Goal: Information Seeking & Learning: Learn about a topic

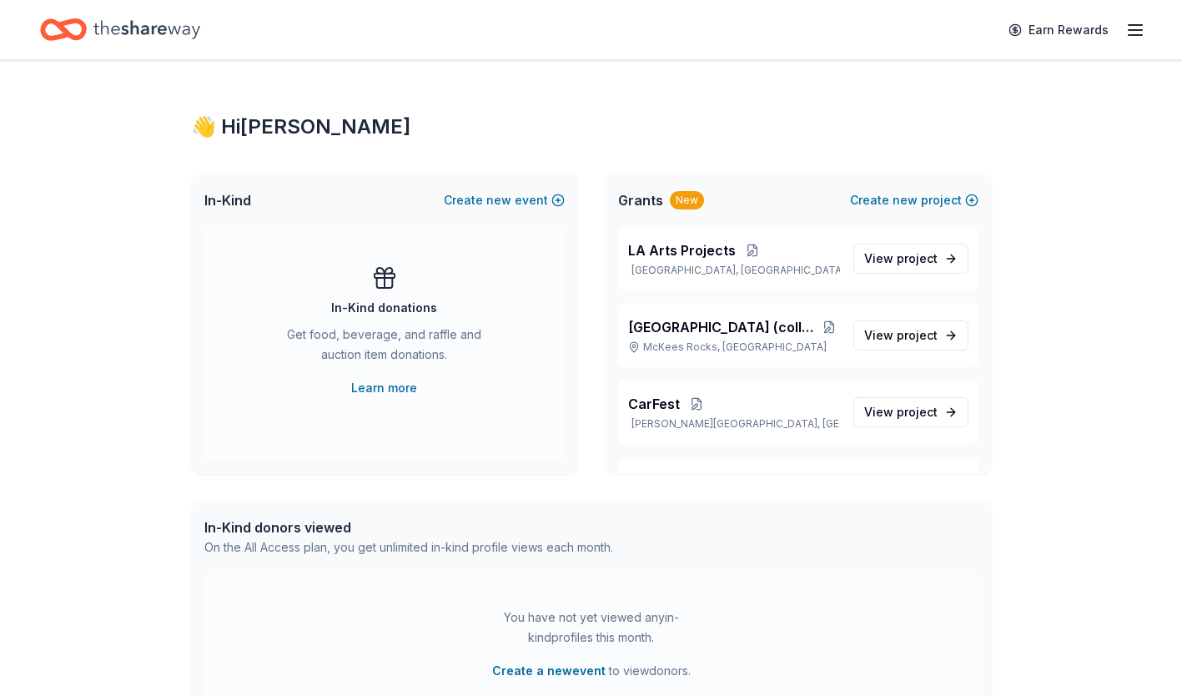
click at [723, 321] on span "[GEOGRAPHIC_DATA] (collaborative project)" at bounding box center [723, 327] width 190 height 20
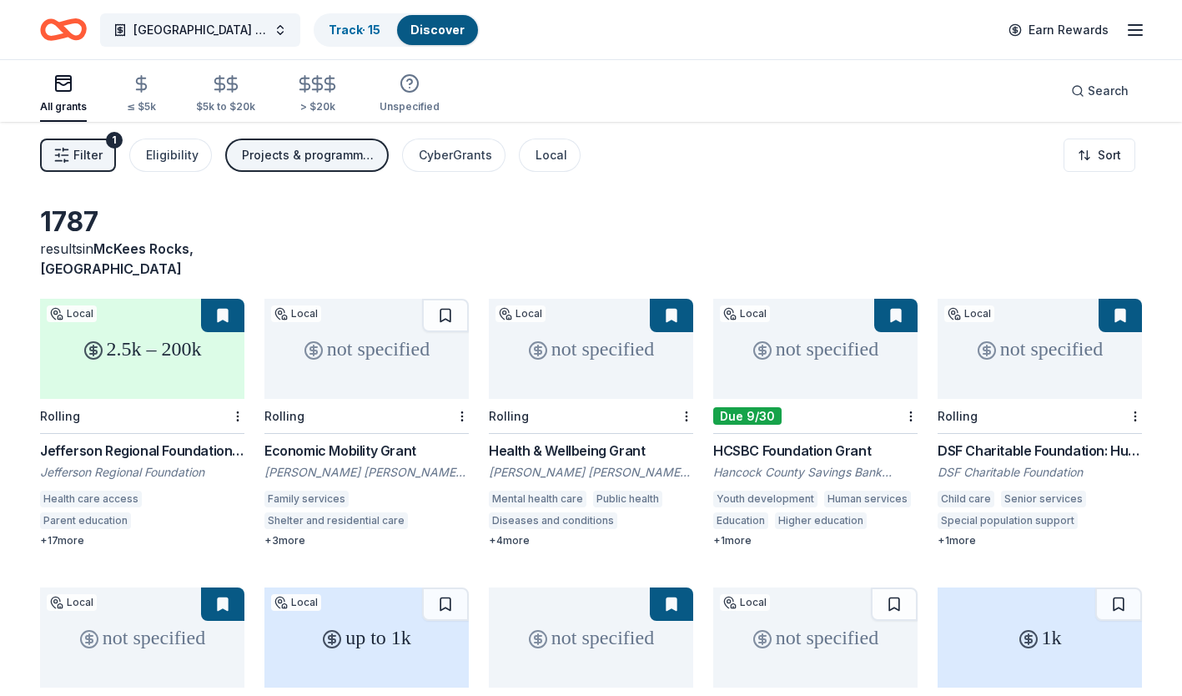
click at [251, 32] on span "[GEOGRAPHIC_DATA] (collaborative project)" at bounding box center [199, 30] width 133 height 20
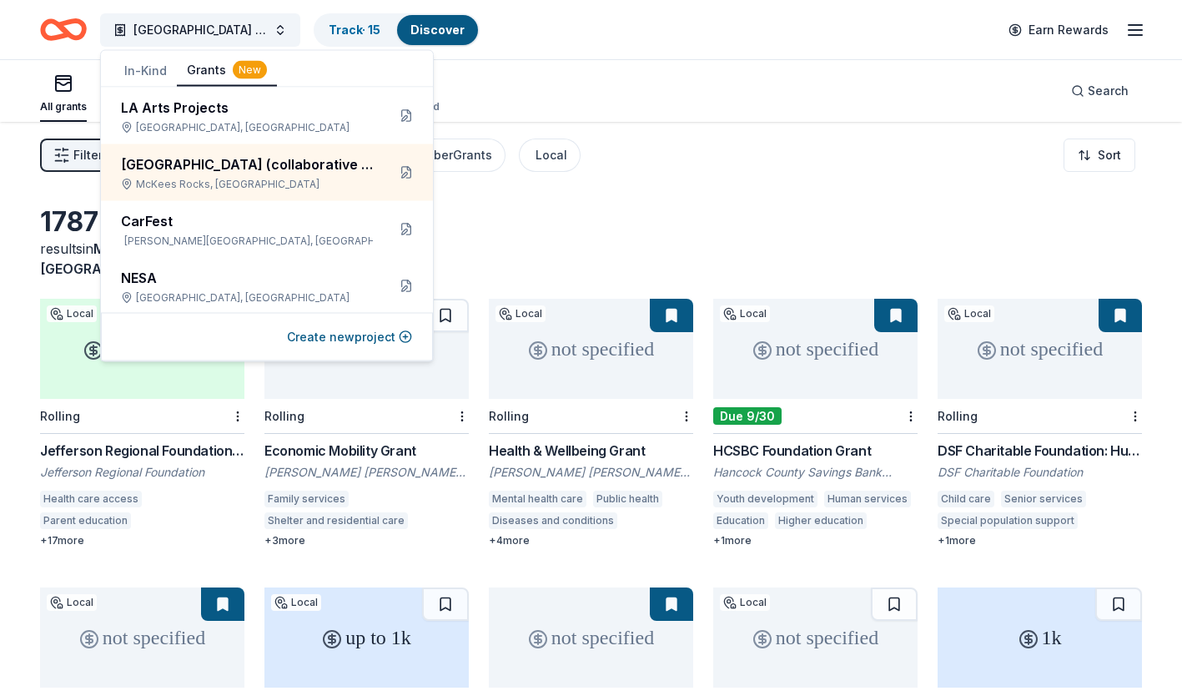
click at [397, 171] on button at bounding box center [406, 172] width 27 height 27
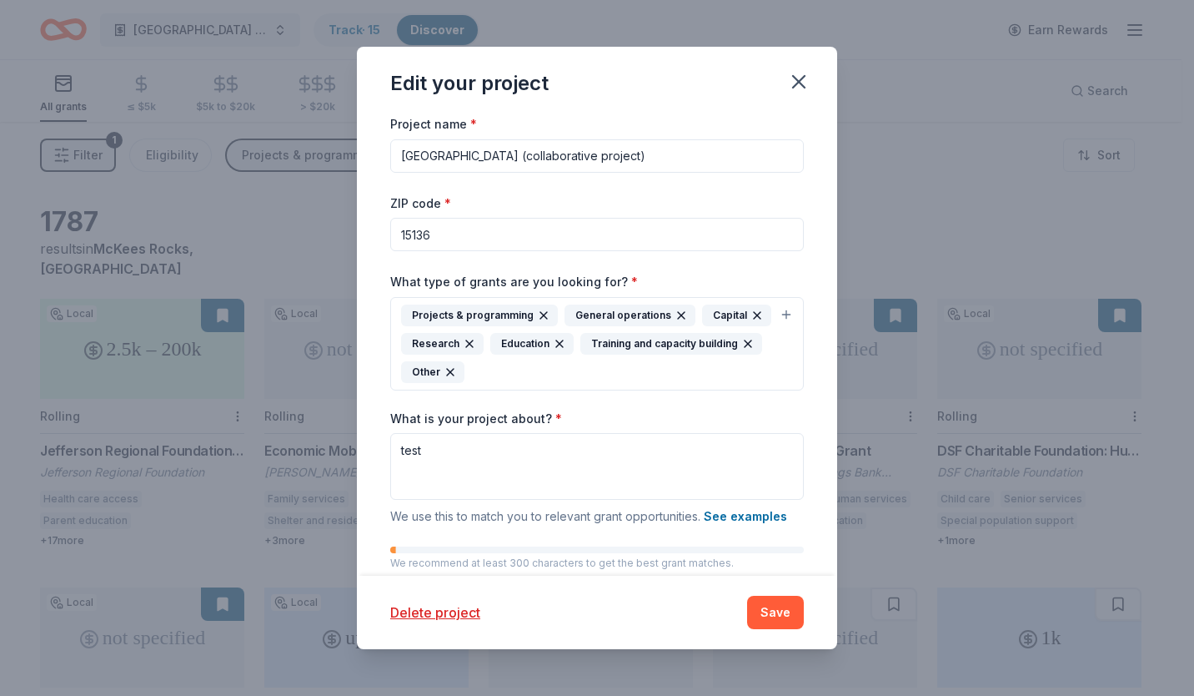
click at [768, 616] on button "Save" at bounding box center [775, 611] width 57 height 33
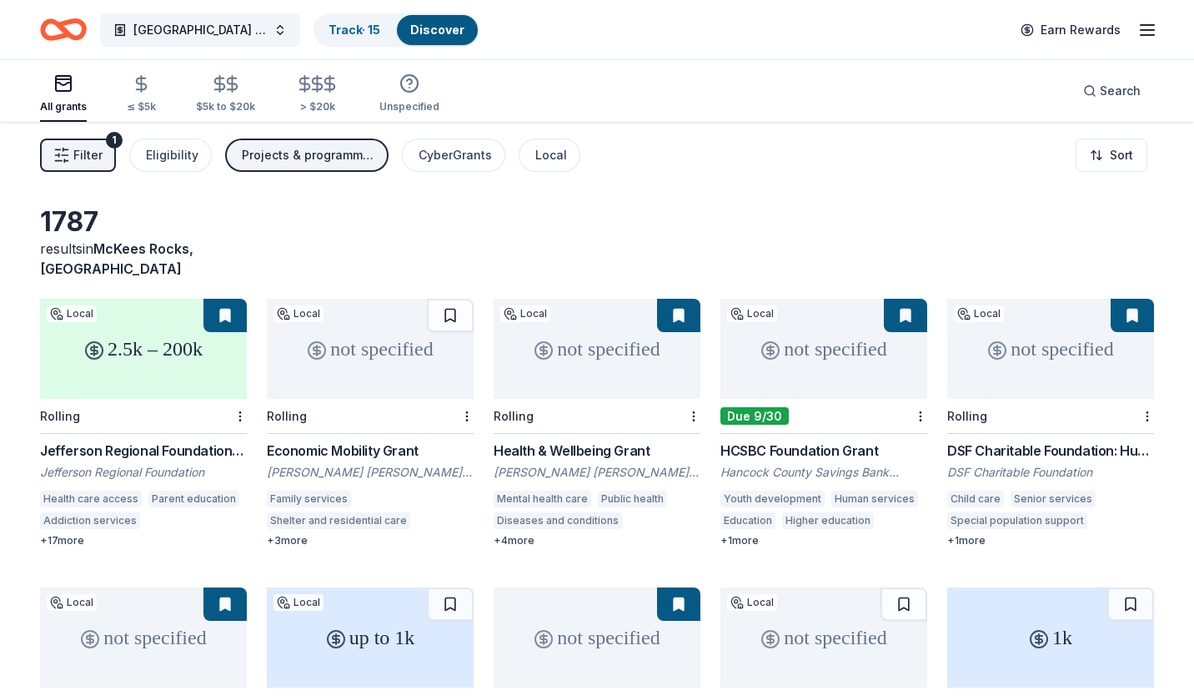
click at [1119, 158] on html "Bridgeway Wellness Center (collaborative project) Track · 15 Discover Earn Rewa…" at bounding box center [597, 348] width 1194 height 696
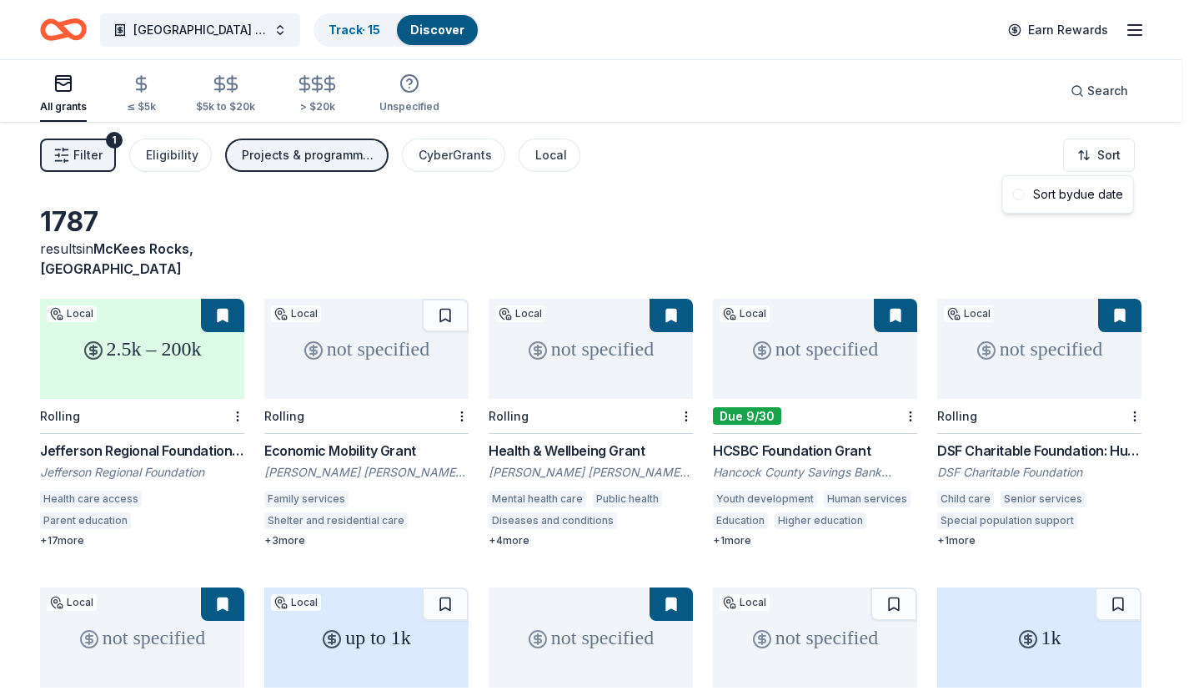
click at [271, 33] on html "Bridgeway Wellness Center (collaborative project) Track · 15 Discover Earn Rewa…" at bounding box center [597, 348] width 1194 height 696
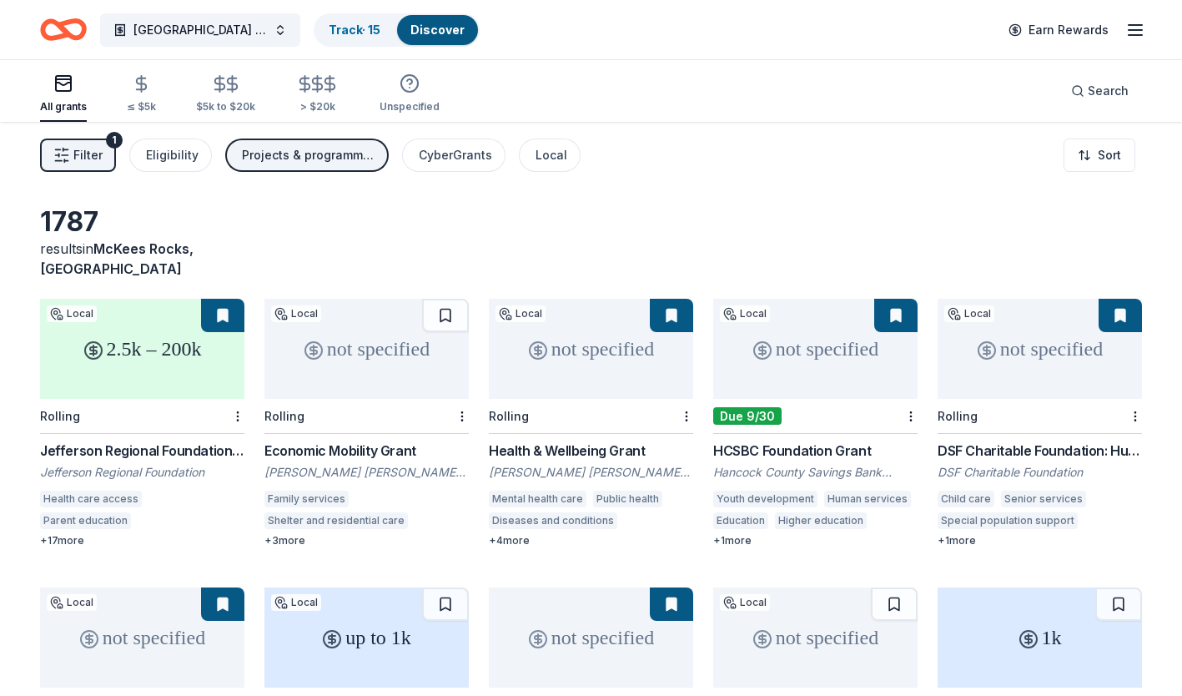
click at [229, 27] on span "[GEOGRAPHIC_DATA] (collaborative project)" at bounding box center [199, 30] width 133 height 20
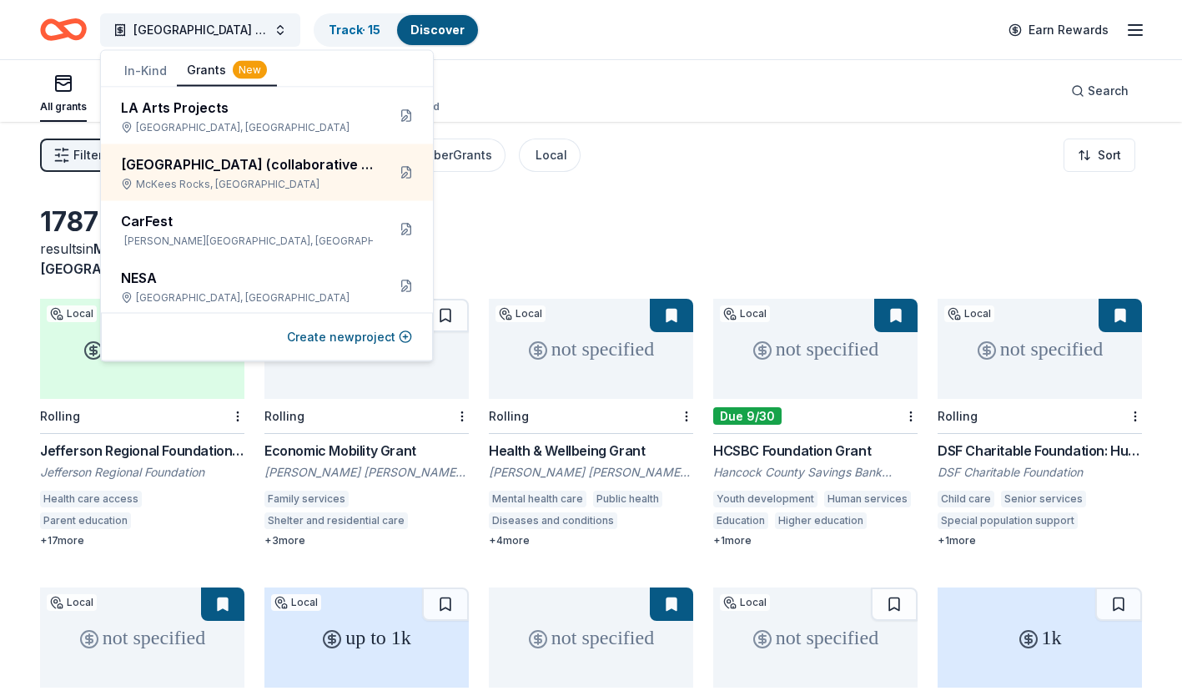
click at [393, 181] on button at bounding box center [406, 172] width 27 height 27
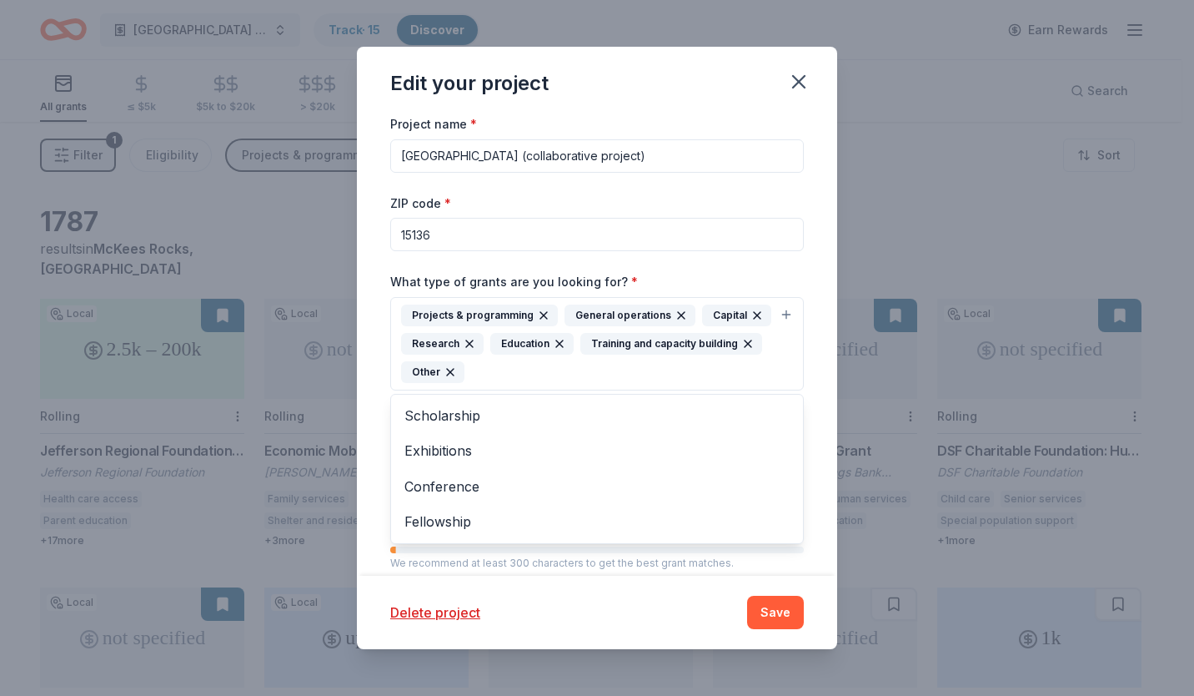
click at [540, 318] on icon "button" at bounding box center [543, 315] width 7 height 7
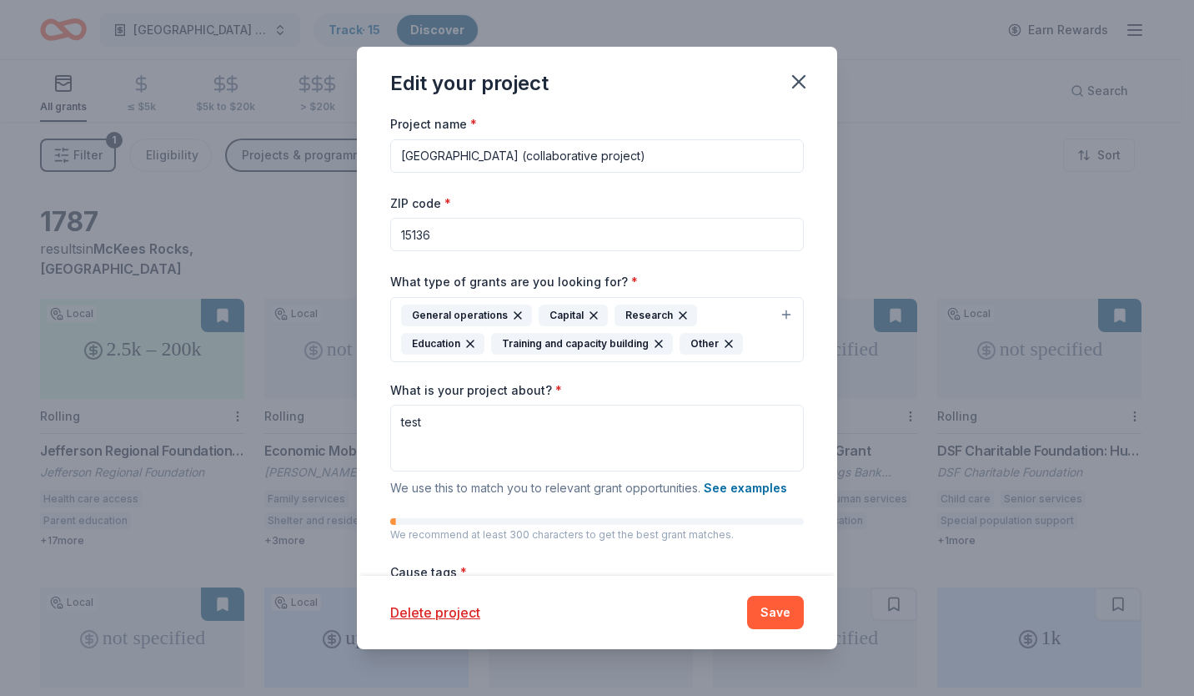
click at [676, 311] on icon "button" at bounding box center [682, 315] width 13 height 13
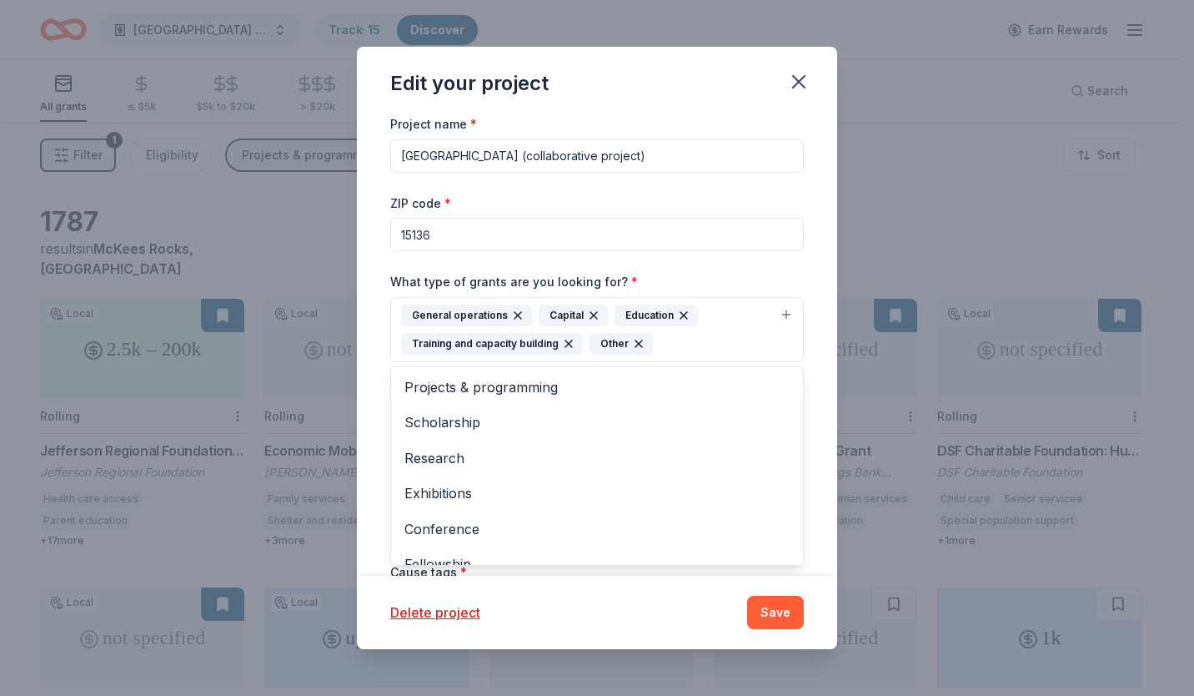
click at [677, 311] on icon "button" at bounding box center [683, 315] width 13 height 13
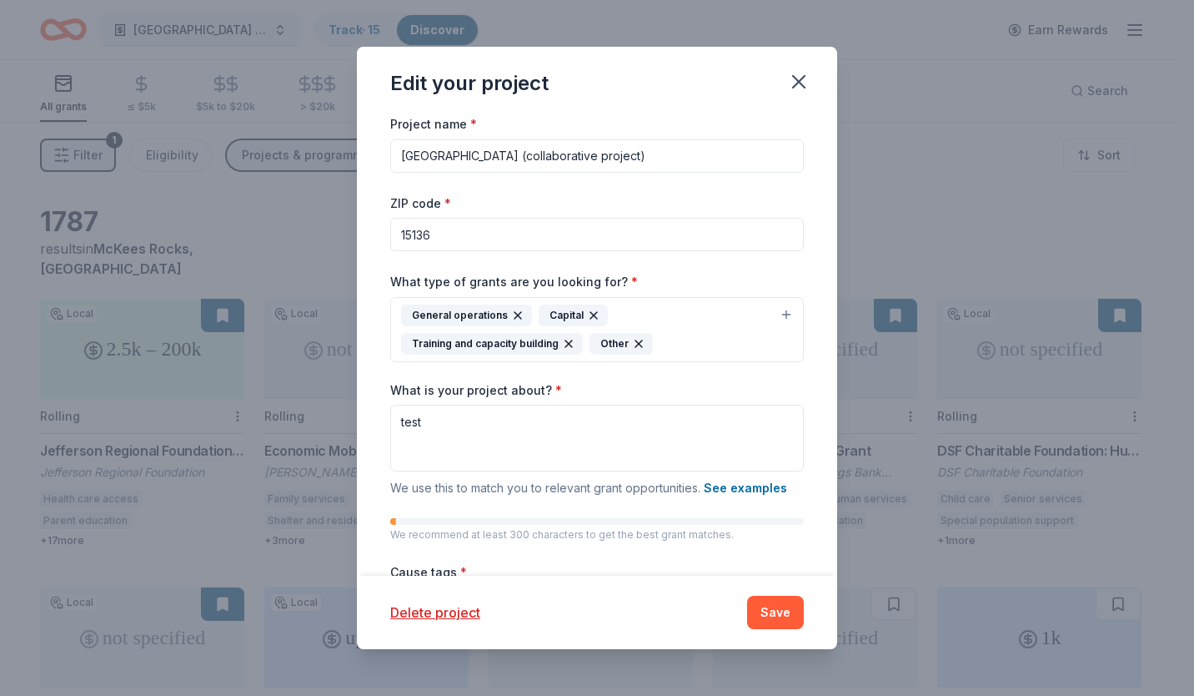
click at [641, 341] on icon "button" at bounding box center [638, 343] width 13 height 13
drag, startPoint x: 769, startPoint y: 624, endPoint x: 764, endPoint y: 616, distance: 9.7
click at [764, 616] on button "Save" at bounding box center [775, 611] width 57 height 33
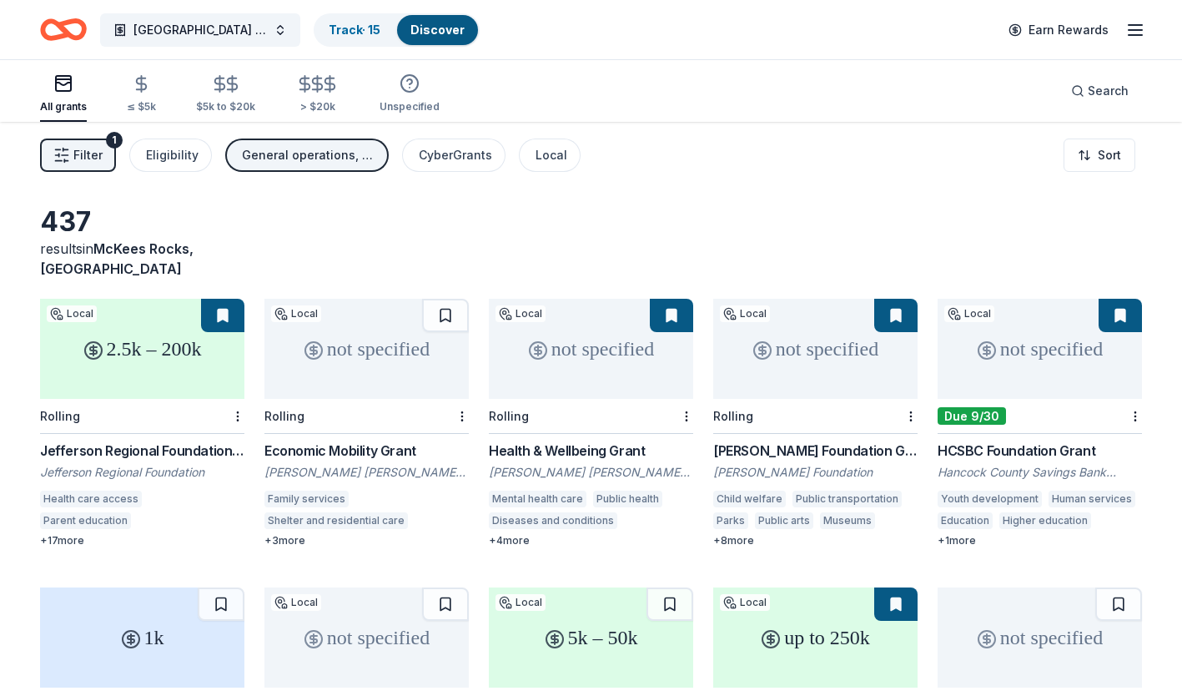
click at [260, 44] on button "[GEOGRAPHIC_DATA] (collaborative project)" at bounding box center [200, 29] width 200 height 33
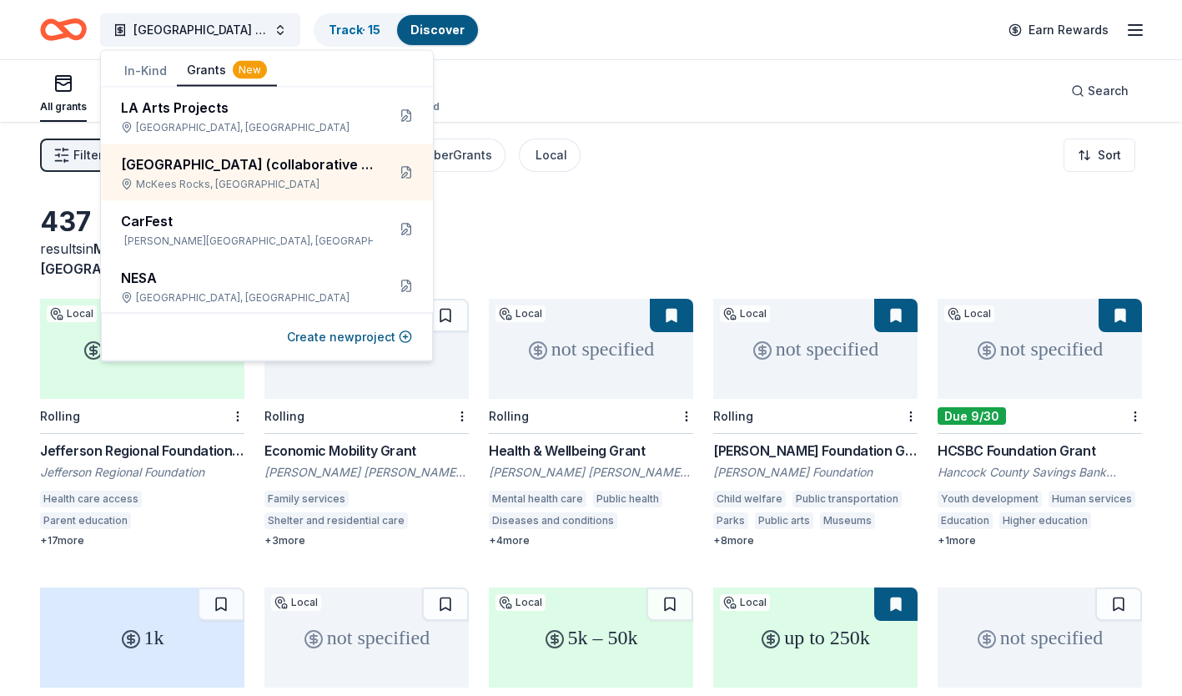
click at [397, 168] on button at bounding box center [406, 172] width 27 height 27
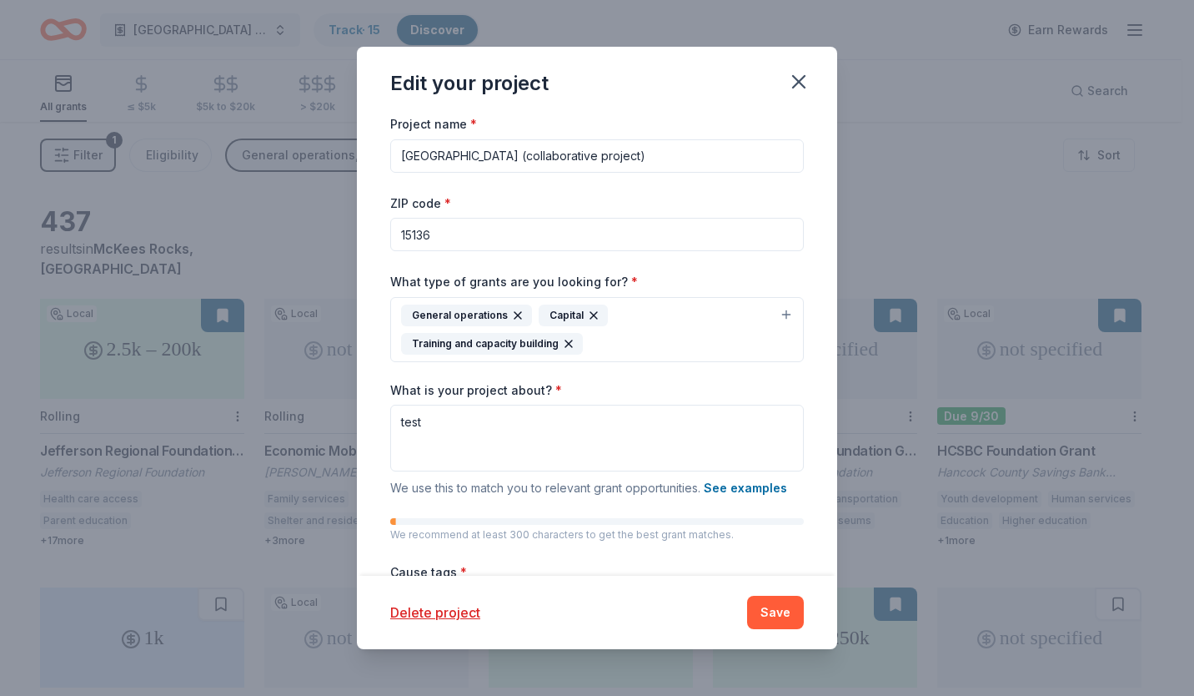
click at [602, 342] on div "General operations Capital Training and capacity building" at bounding box center [587, 329] width 372 height 50
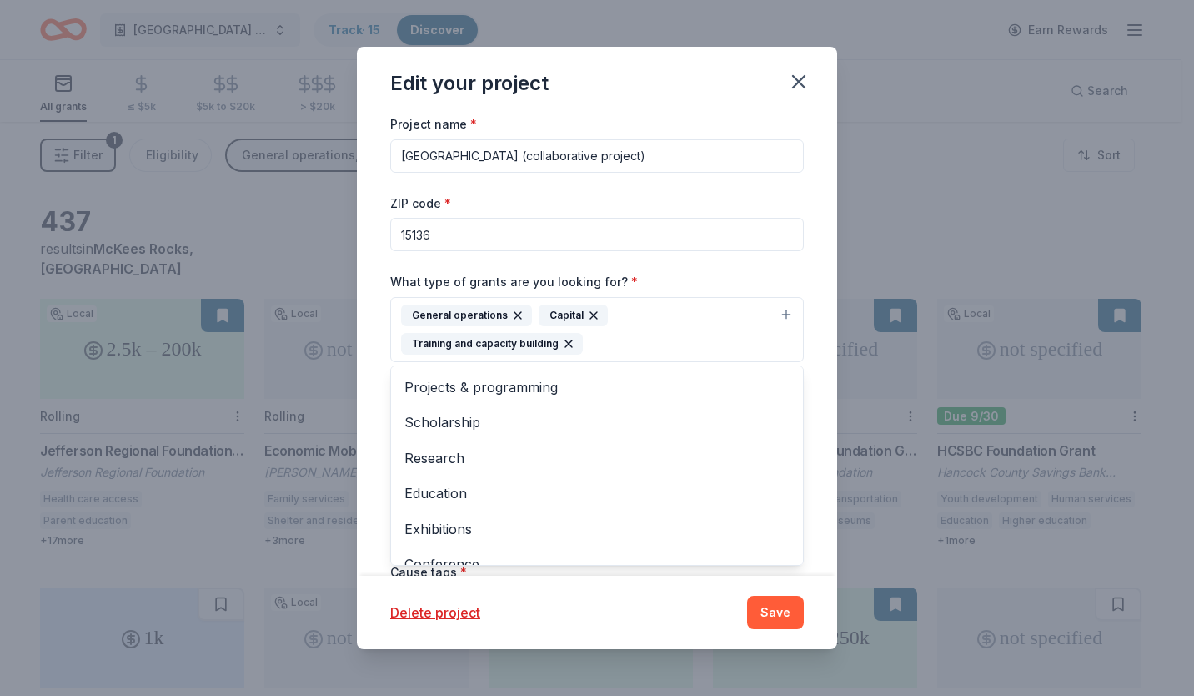
click at [797, 267] on div "Project name * Bridgeway Wellness Center (collaborative project) ZIP code * 151…" at bounding box center [597, 344] width 480 height 462
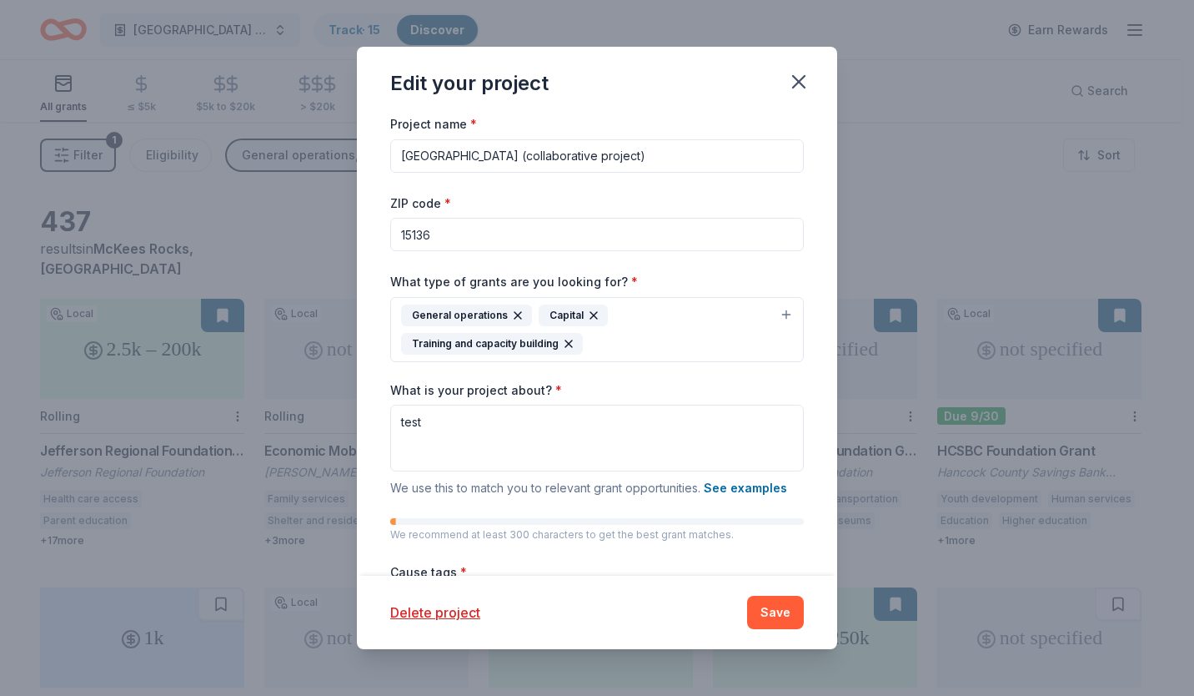
click at [771, 609] on button "Save" at bounding box center [775, 611] width 57 height 33
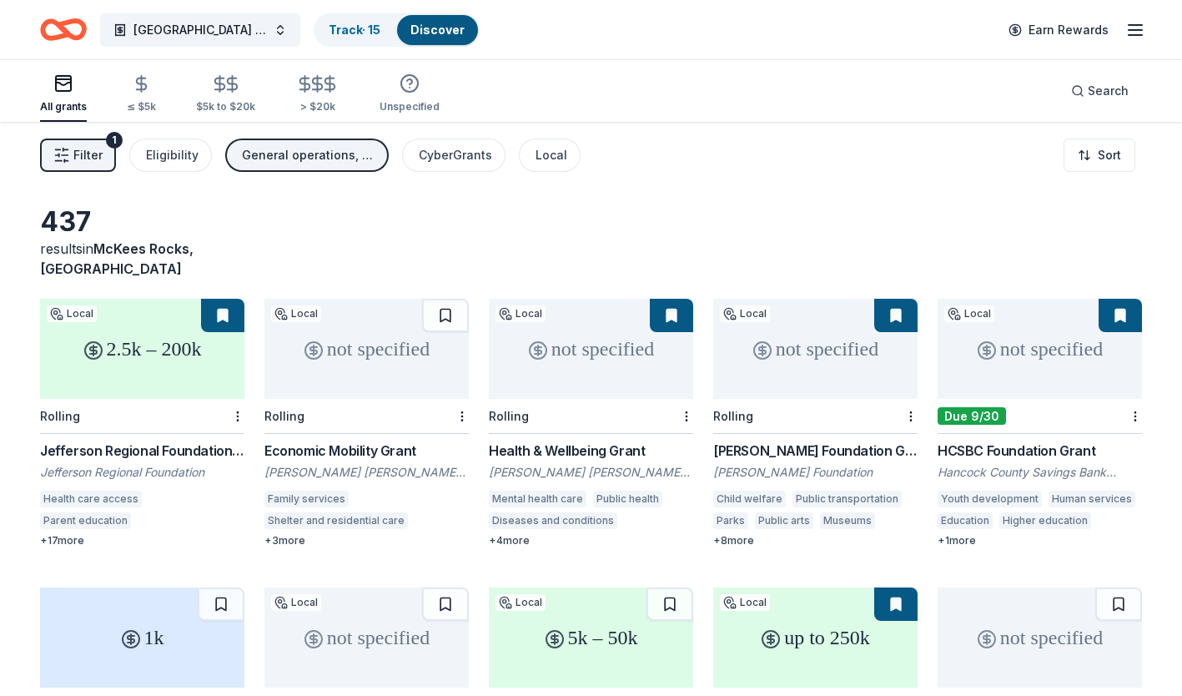
click at [454, 28] on link "Discover" at bounding box center [437, 30] width 54 height 14
click at [357, 28] on link "Track · 15" at bounding box center [355, 30] width 52 height 14
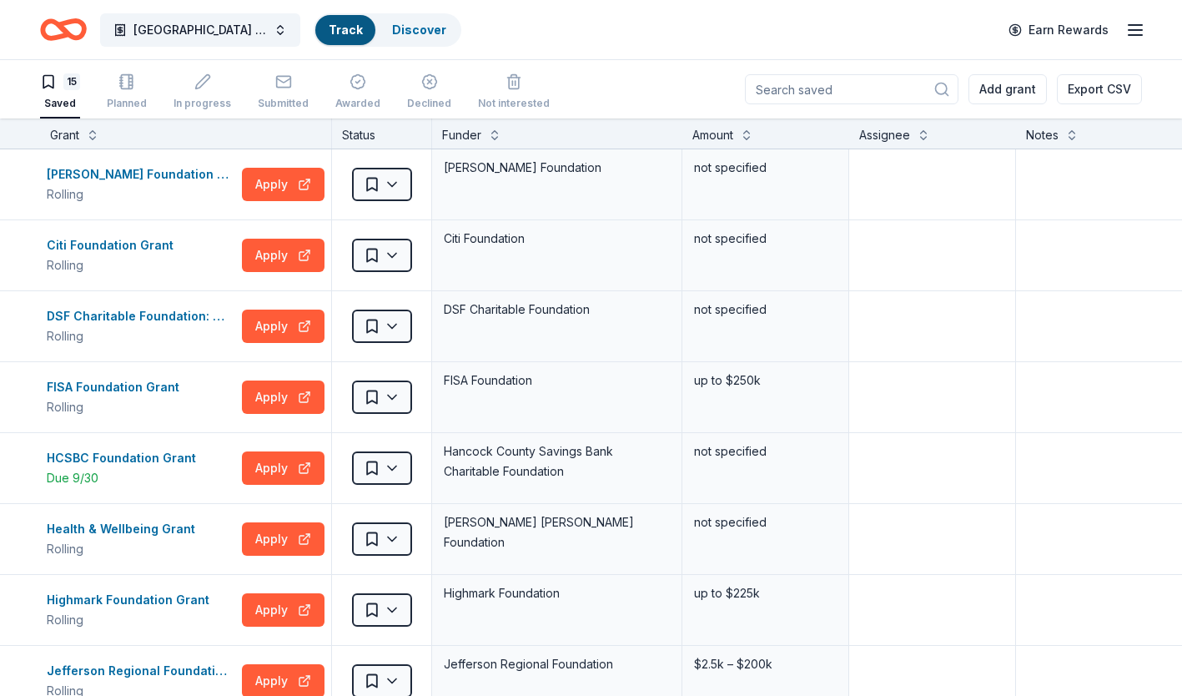
scroll to position [1, 0]
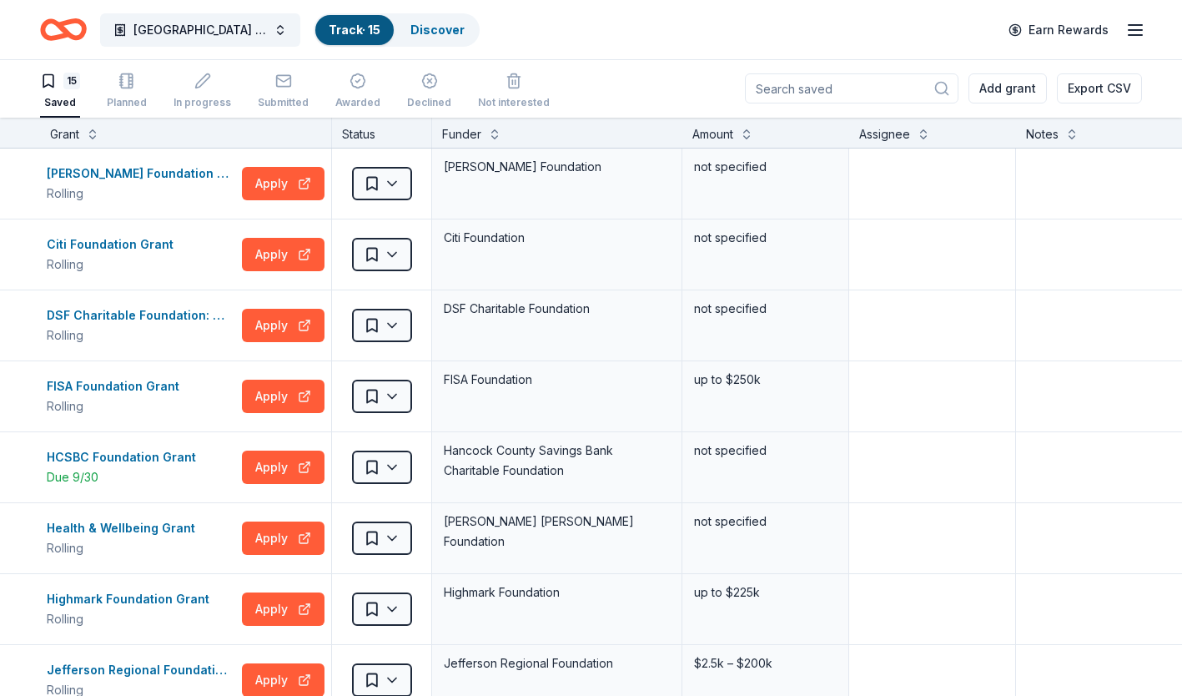
click at [418, 31] on link "Discover" at bounding box center [437, 30] width 54 height 14
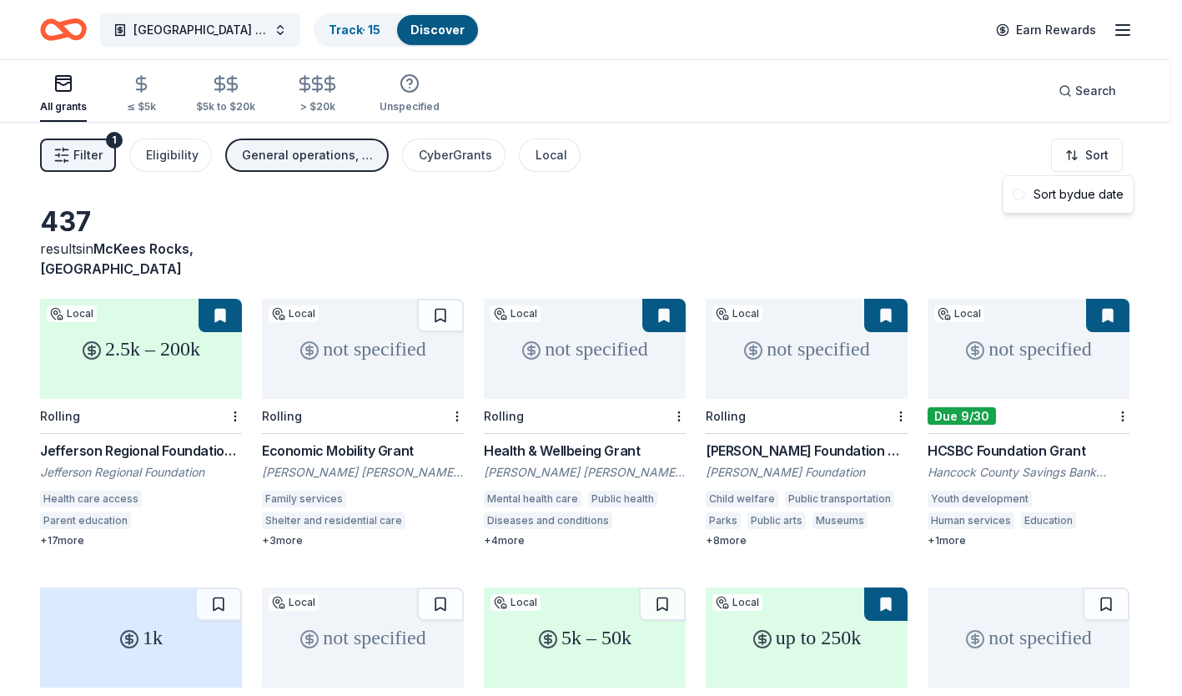
click at [1091, 154] on html "Bridgeway Wellness Center (collaborative project) Track · 15 Discover Earn Rewa…" at bounding box center [591, 348] width 1182 height 696
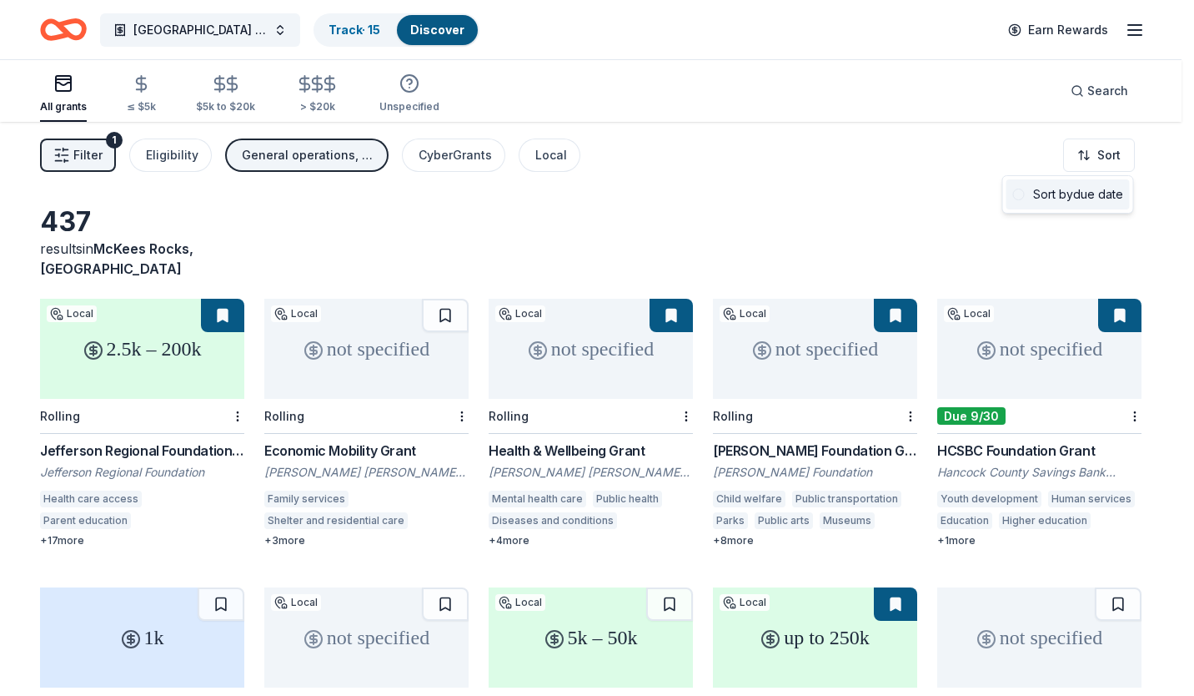
click at [1053, 196] on div "Sort by due date" at bounding box center [1068, 194] width 123 height 30
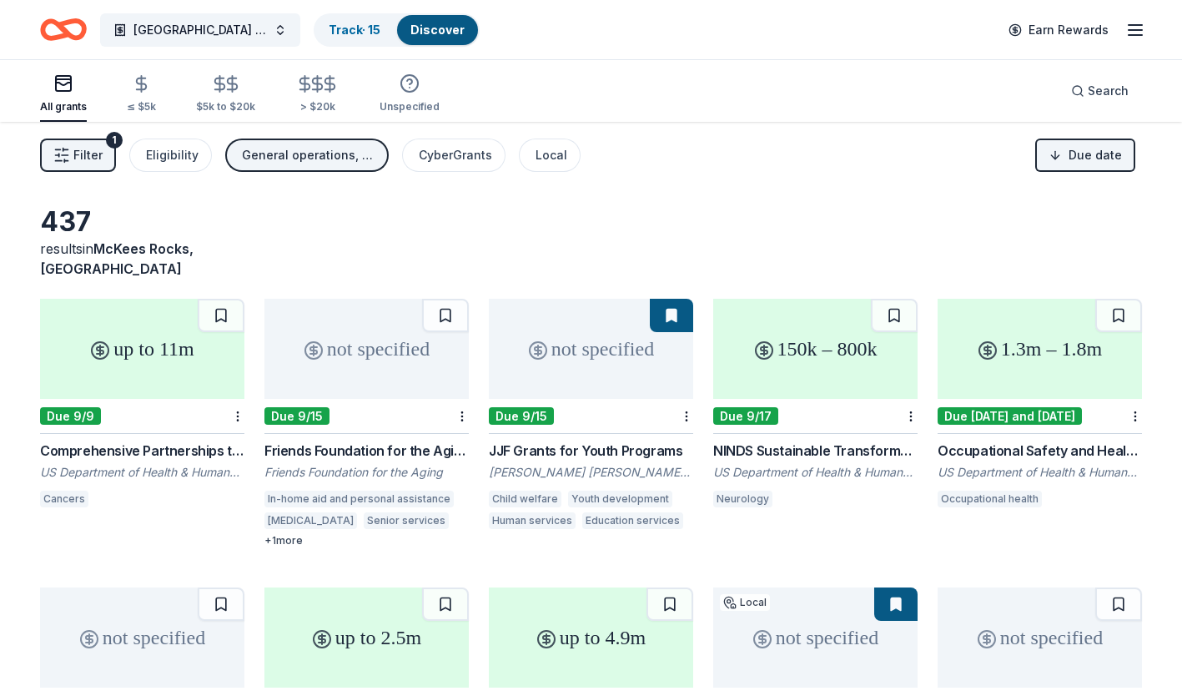
click at [288, 153] on div "General operations, Capital, Training and capacity building" at bounding box center [308, 155] width 133 height 20
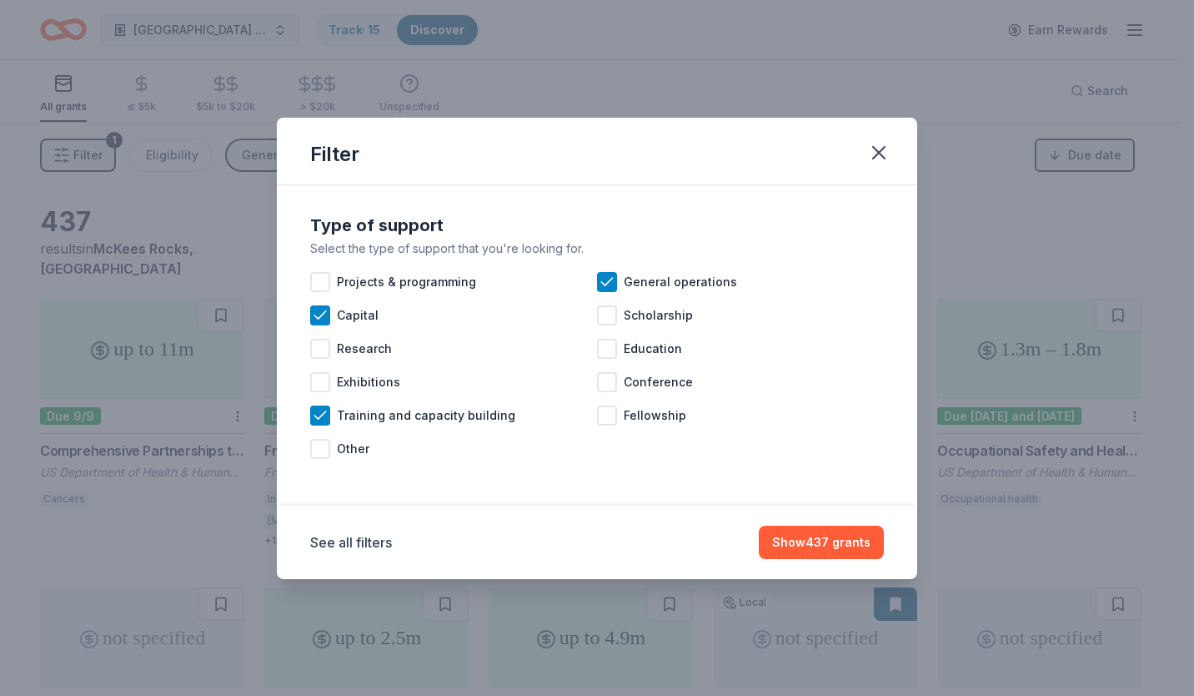
click at [365, 543] on button "See all filters" at bounding box center [351, 542] width 82 height 20
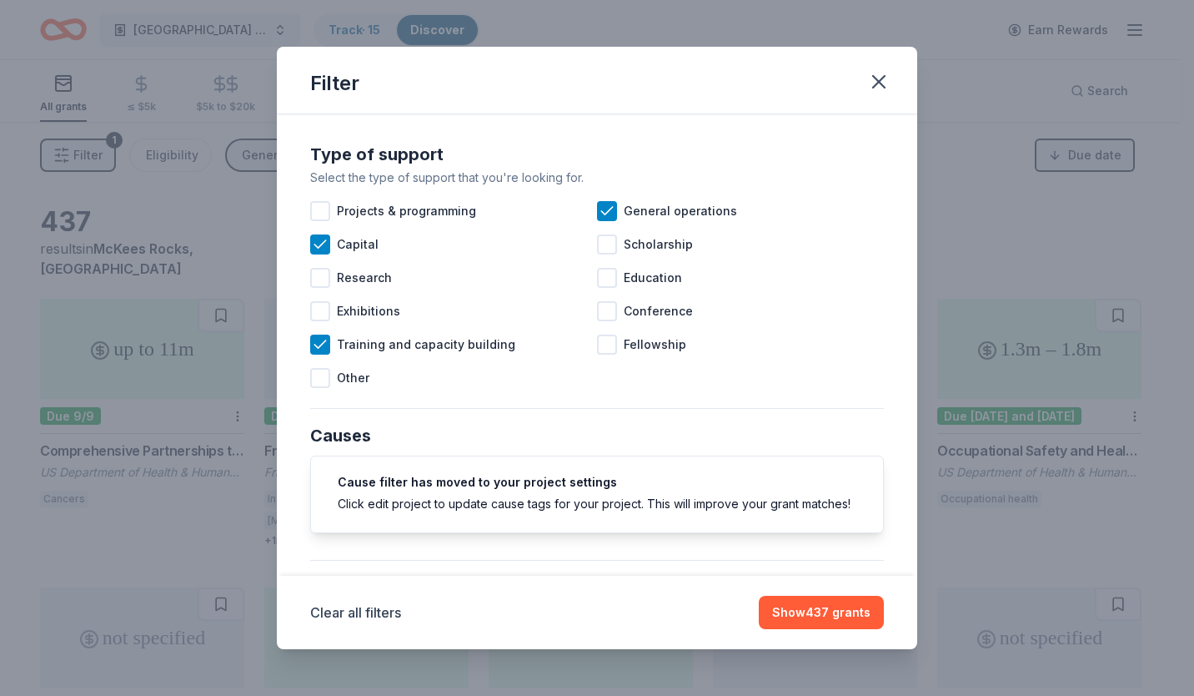
click at [793, 610] on button "Show 437 grants" at bounding box center [821, 611] width 125 height 33
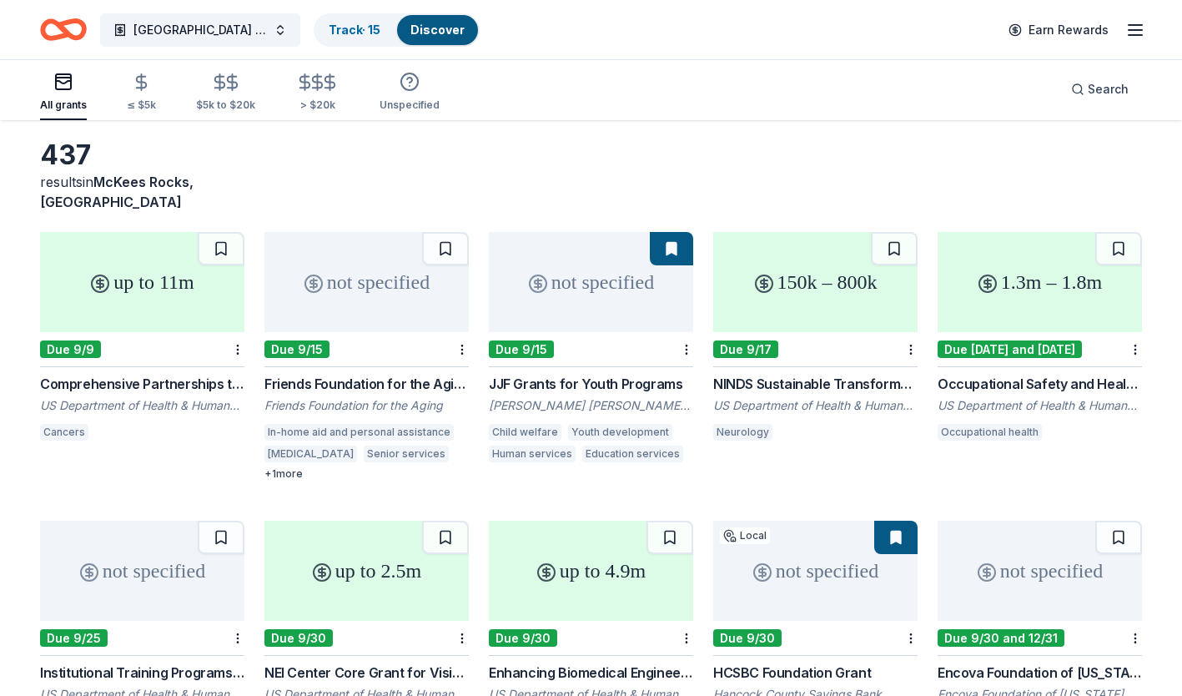
scroll to position [54, 0]
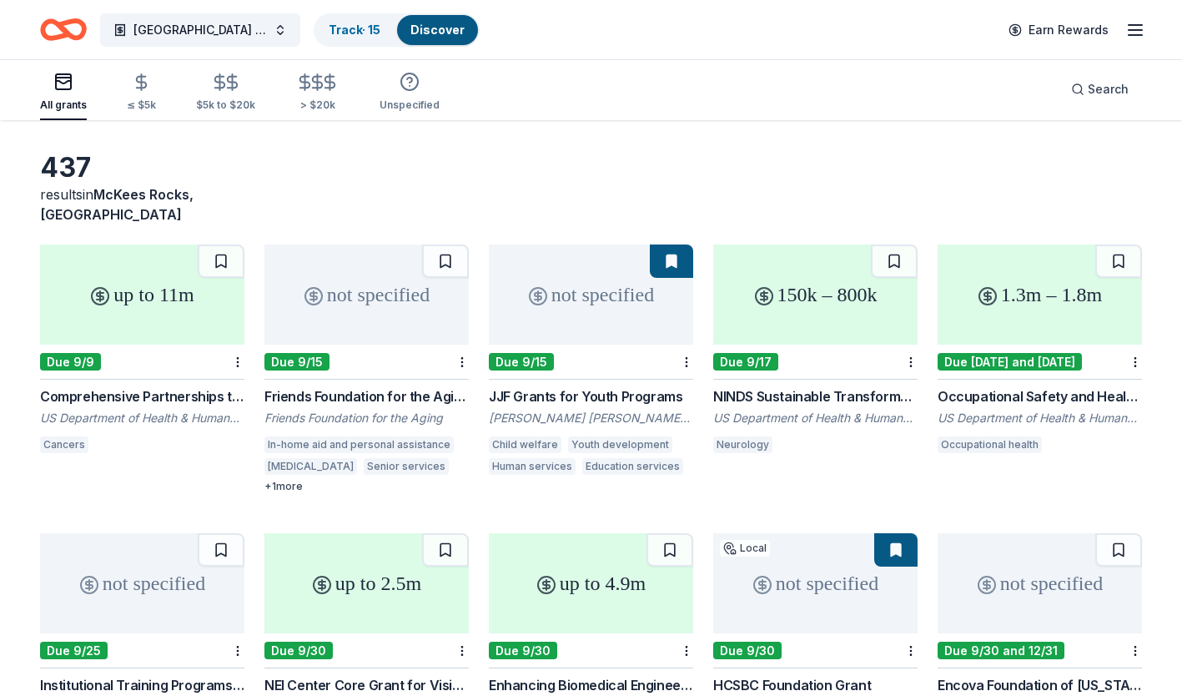
click at [545, 386] on div "JJF Grants for Youth Programs" at bounding box center [591, 396] width 204 height 20
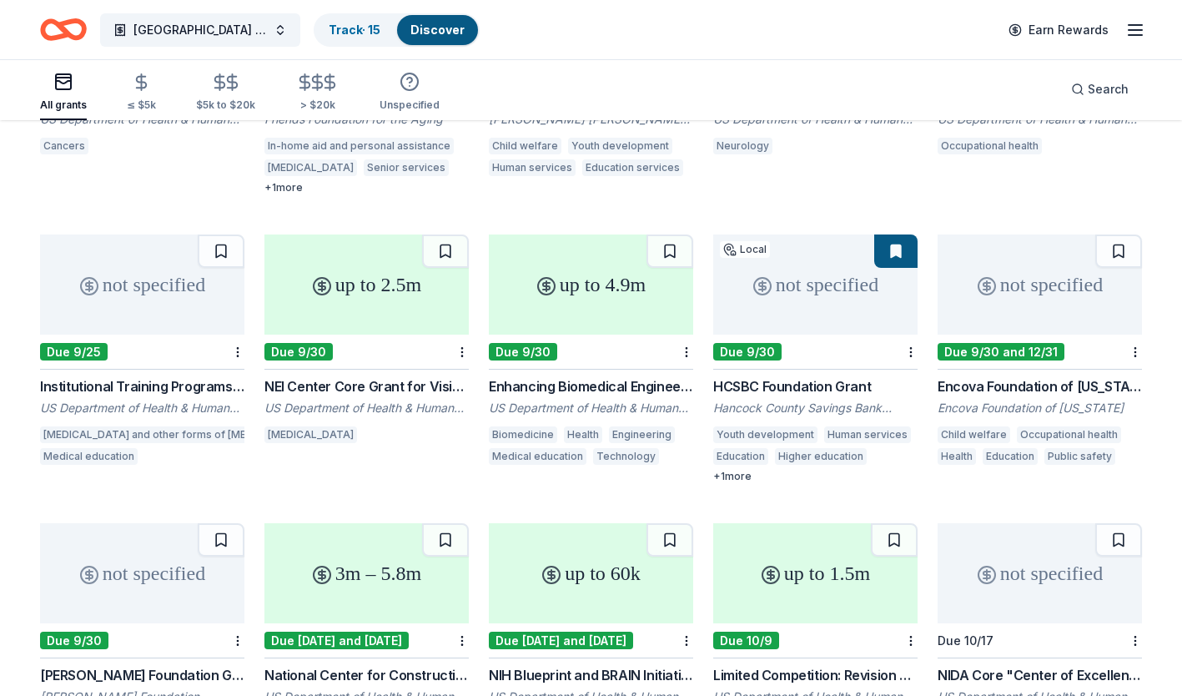
scroll to position [354, 0]
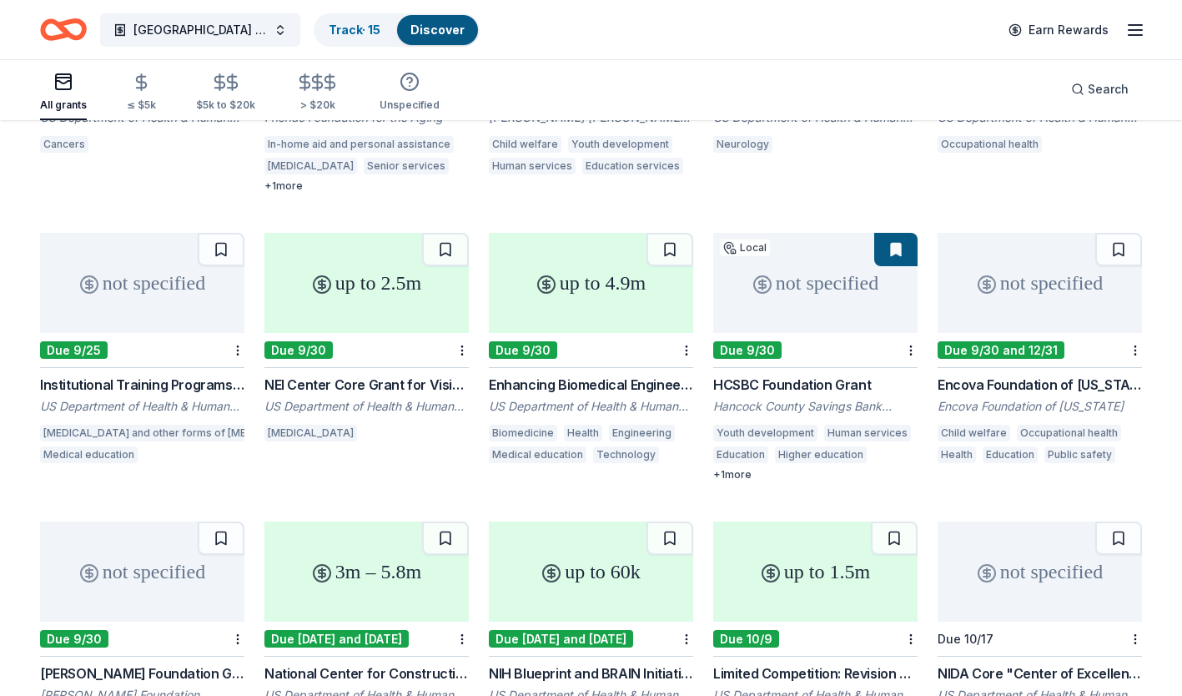
click at [814, 374] on div "HCSBC Foundation Grant" at bounding box center [815, 384] width 204 height 20
click at [813, 374] on div "HCSBC Foundation Grant" at bounding box center [815, 384] width 204 height 20
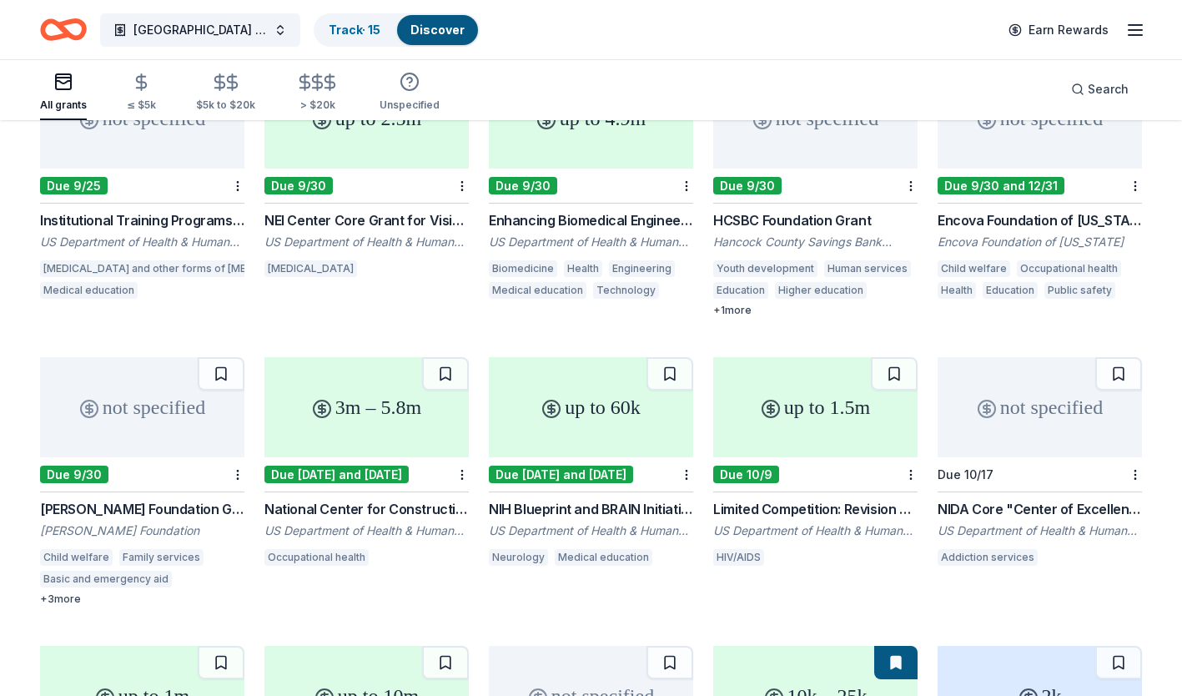
scroll to position [520, 0]
click at [73, 591] on div "+ 3 more" at bounding box center [142, 597] width 204 height 13
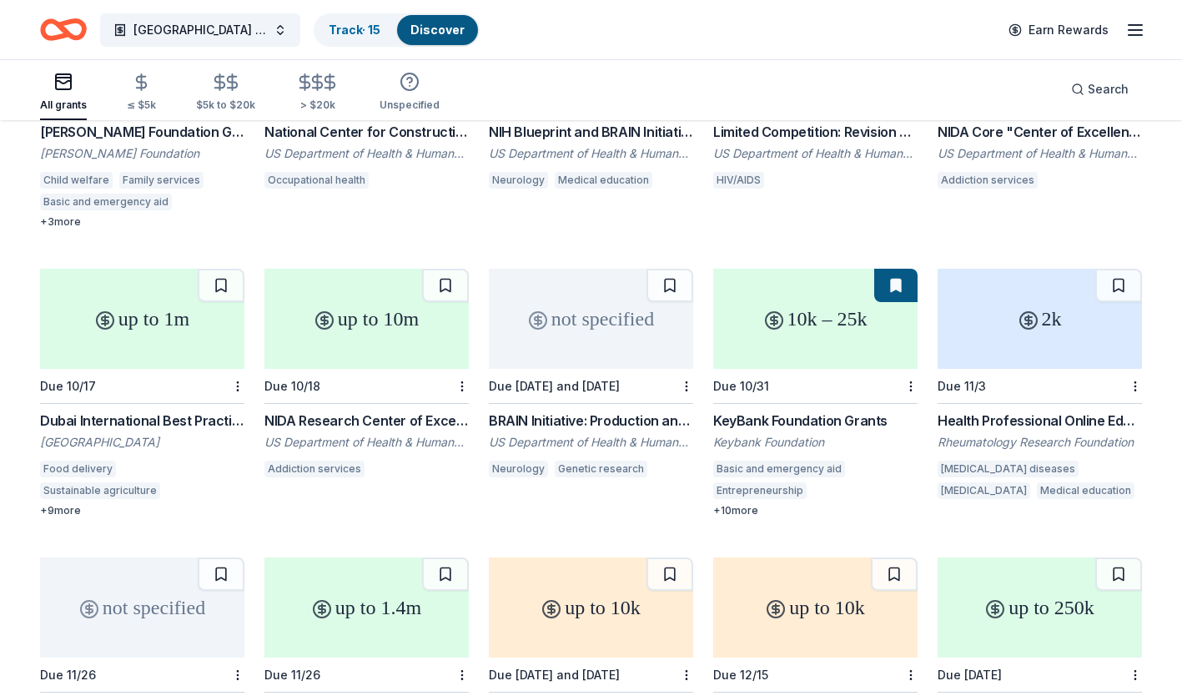
scroll to position [895, 0]
click at [808, 411] on div "KeyBank Foundation Grants" at bounding box center [815, 421] width 204 height 20
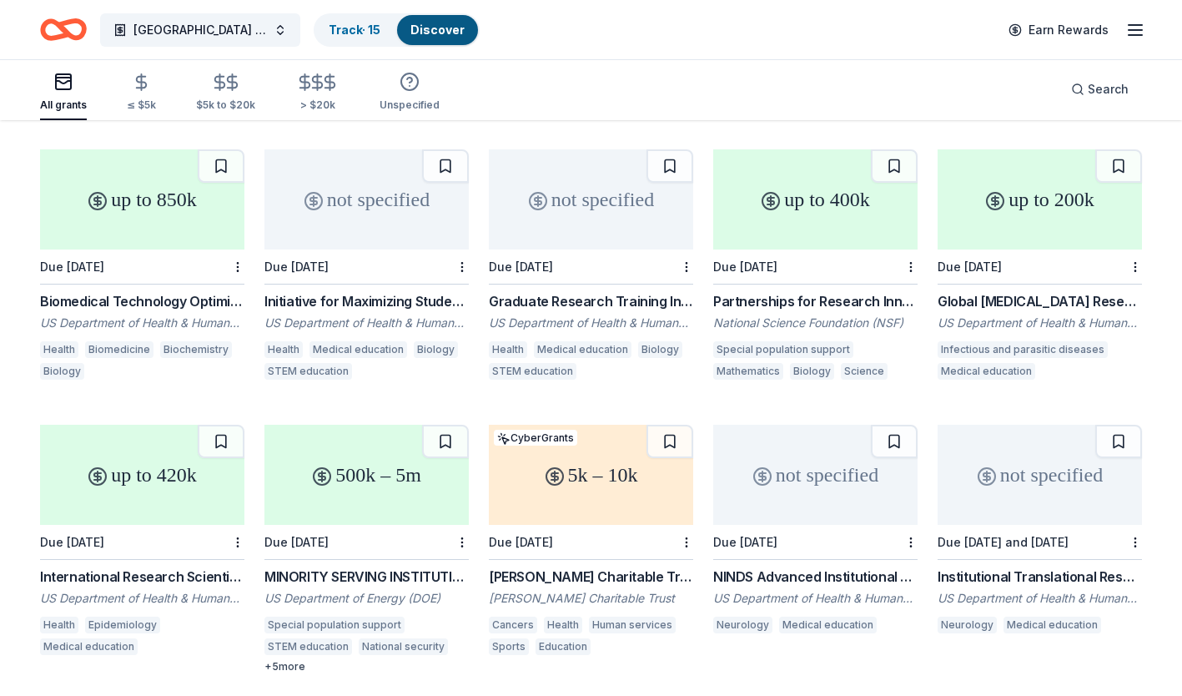
scroll to position [1599, 0]
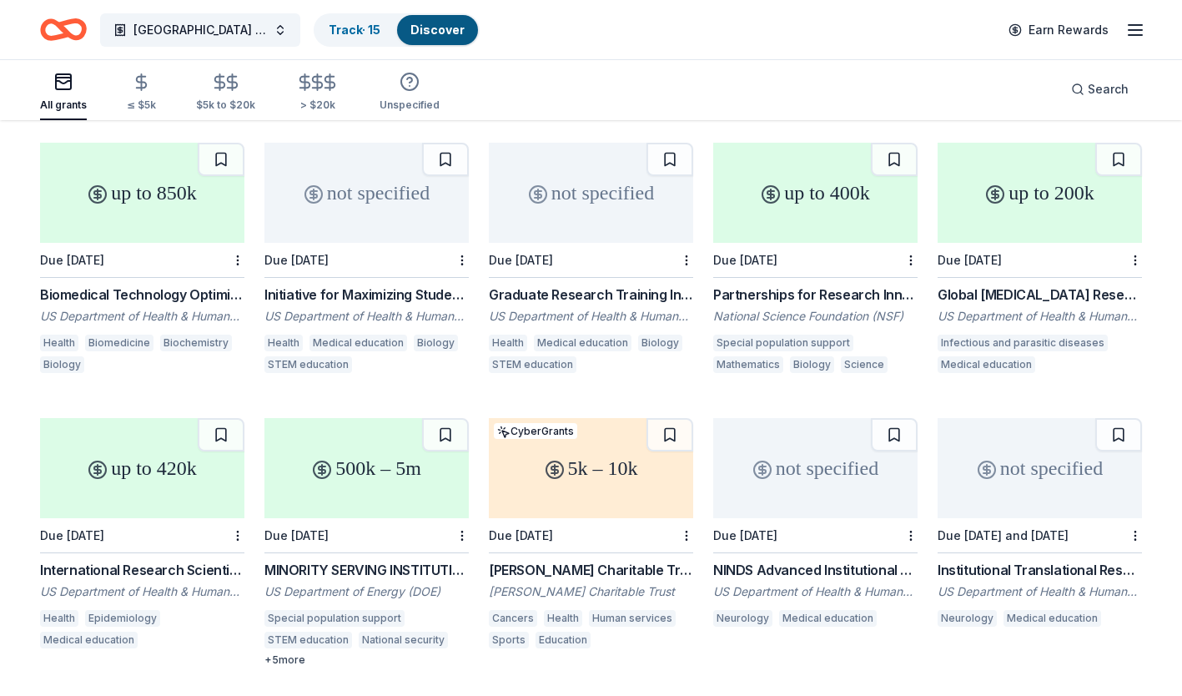
click at [602, 560] on div "Herbert E. Parker Charitable Trust Grants" at bounding box center [591, 570] width 204 height 20
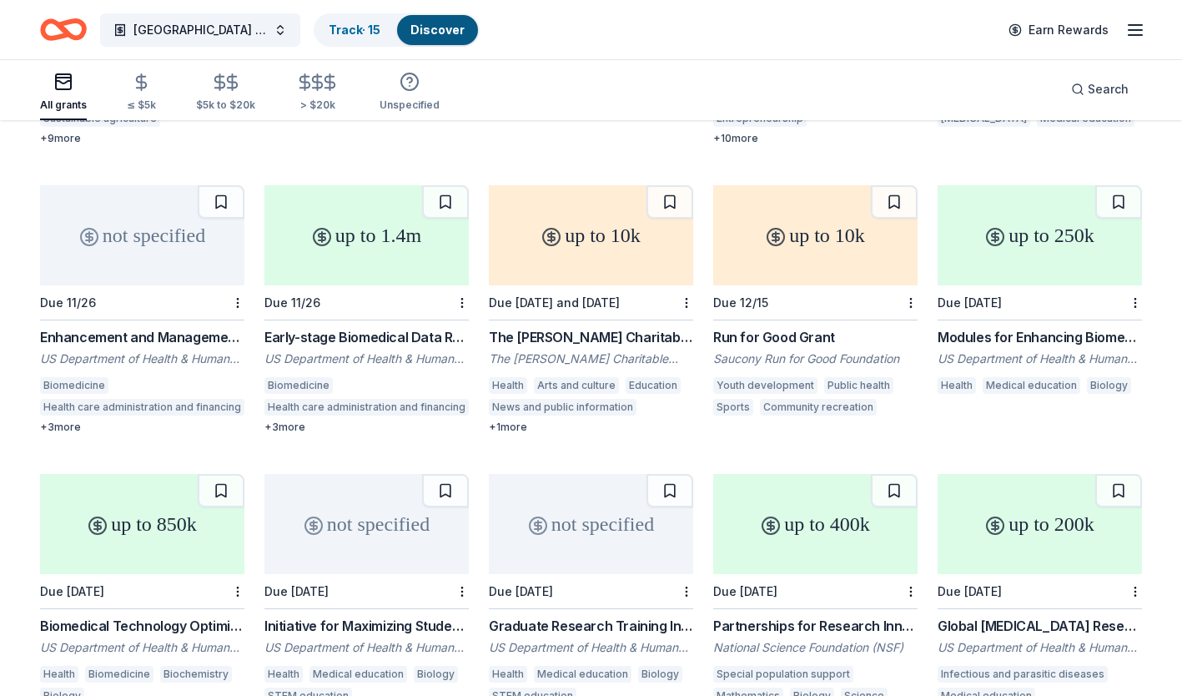
scroll to position [1249, 0]
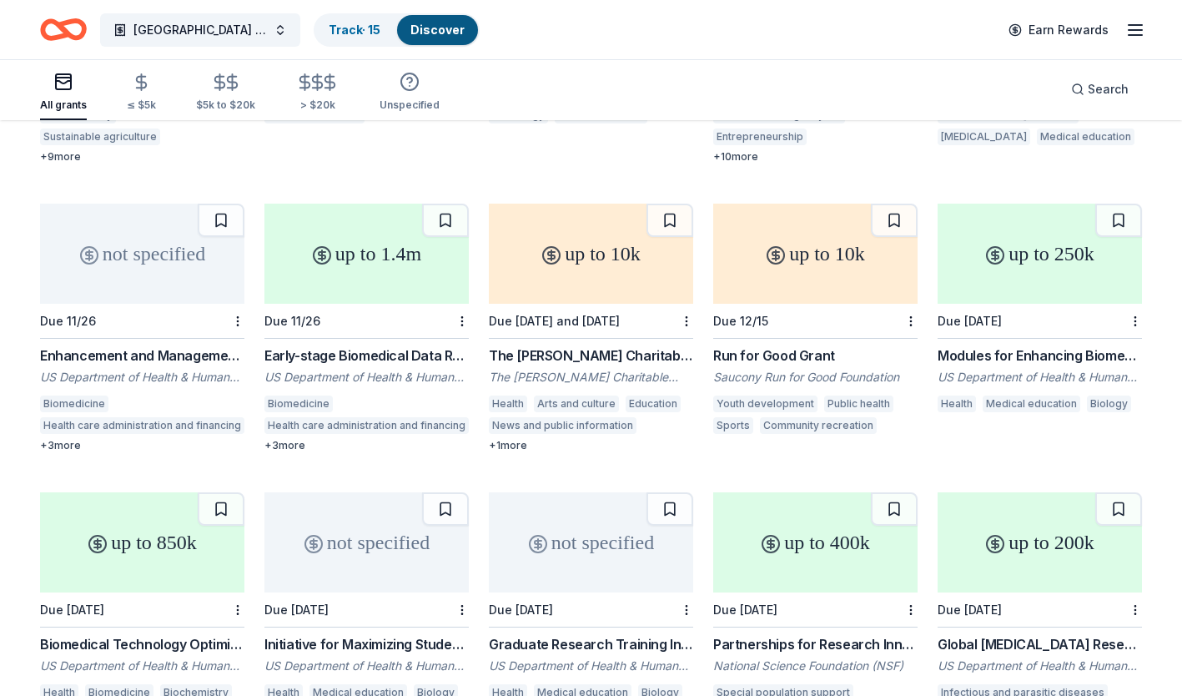
click at [549, 345] on div "The Cowles Charitable Trust Grant" at bounding box center [591, 355] width 204 height 20
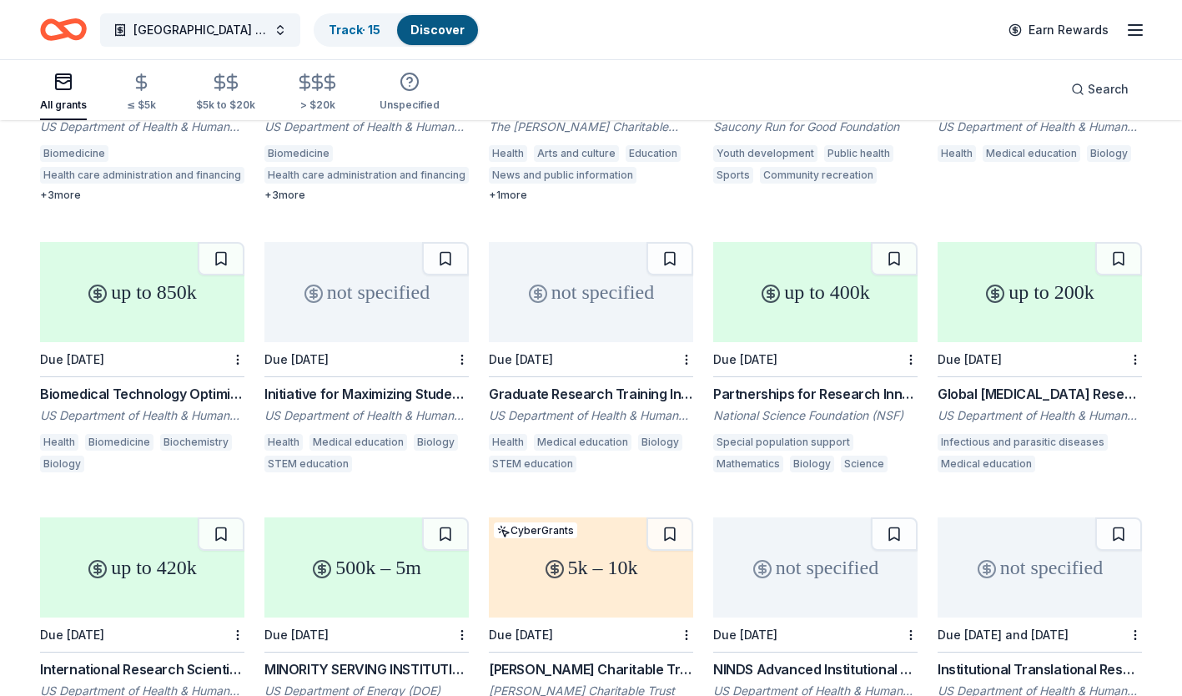
scroll to position [1497, 0]
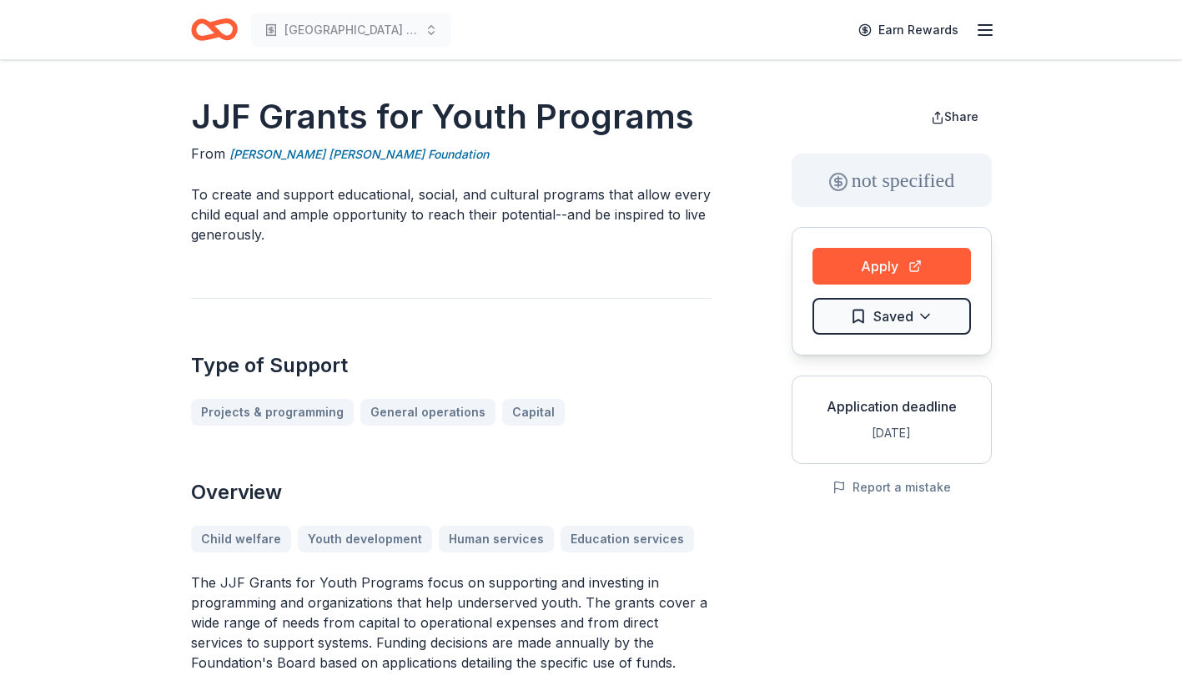
click at [490, 607] on p "The JJF Grants for Youth Programs focus on supporting and investing in programm…" at bounding box center [451, 622] width 520 height 100
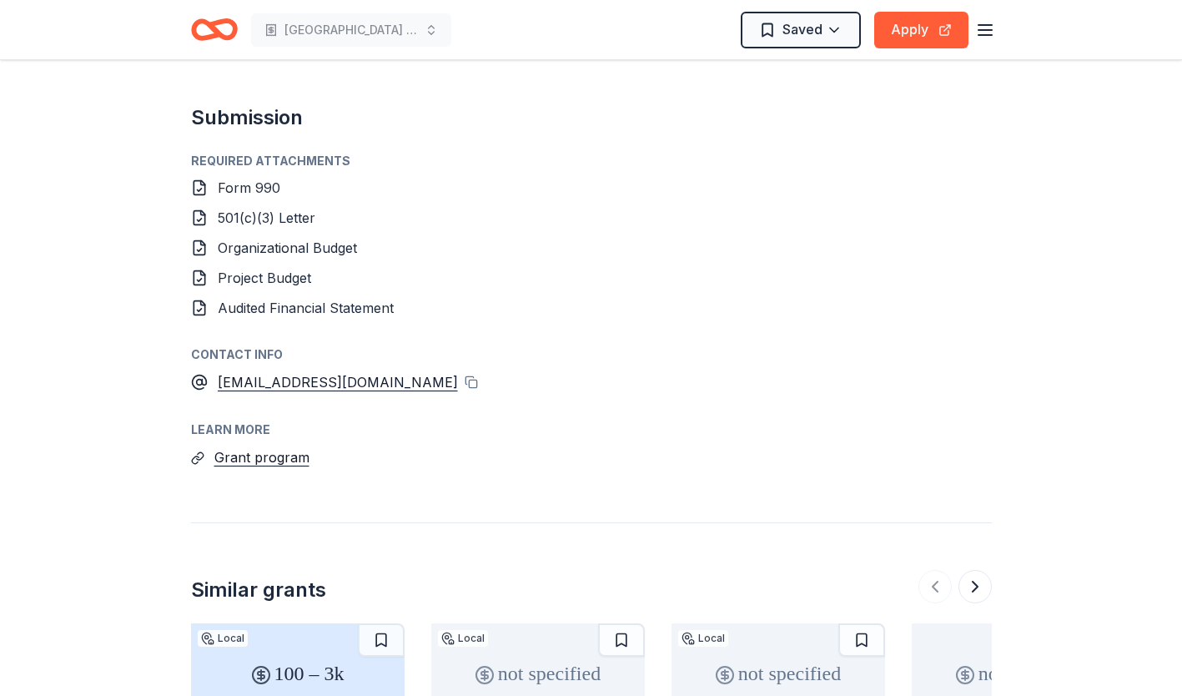
scroll to position [1034, 0]
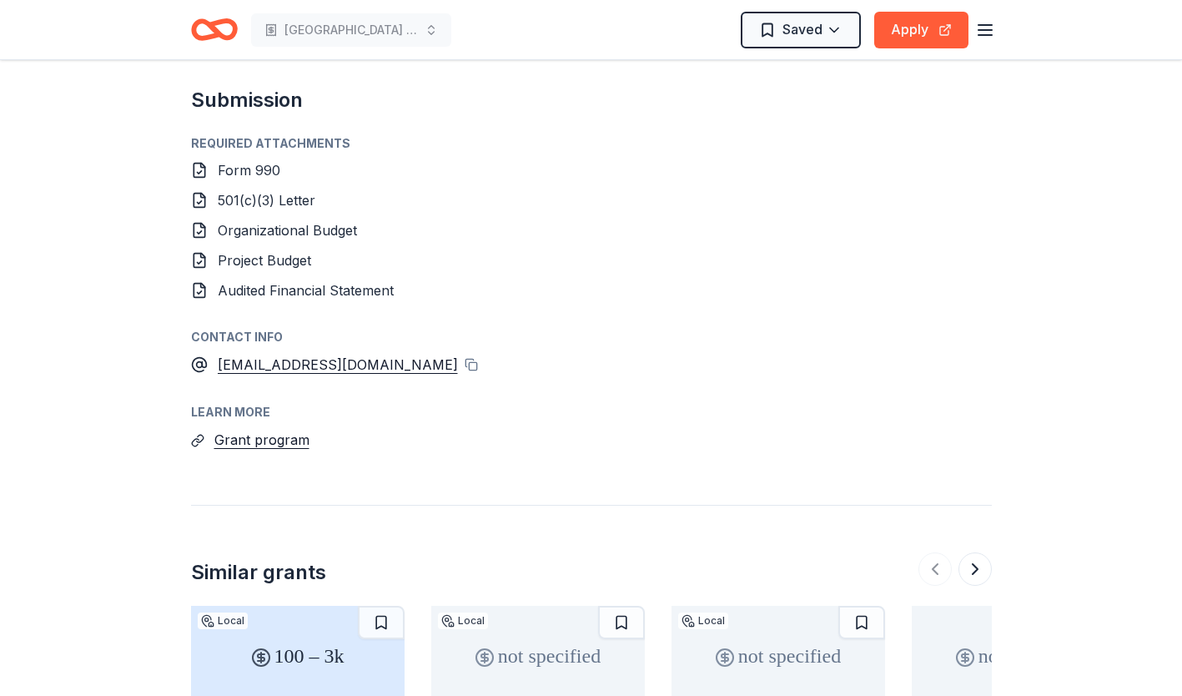
click at [354, 366] on div "nazaninford@jjffoundation.org" at bounding box center [338, 365] width 240 height 22
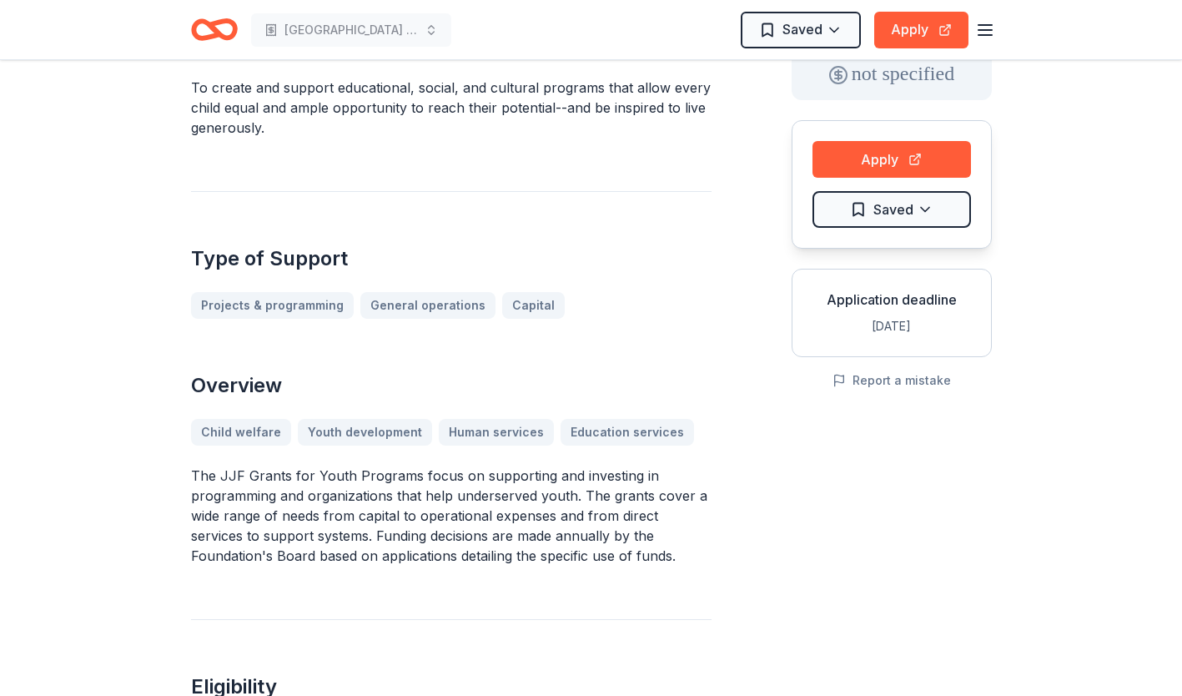
scroll to position [0, 0]
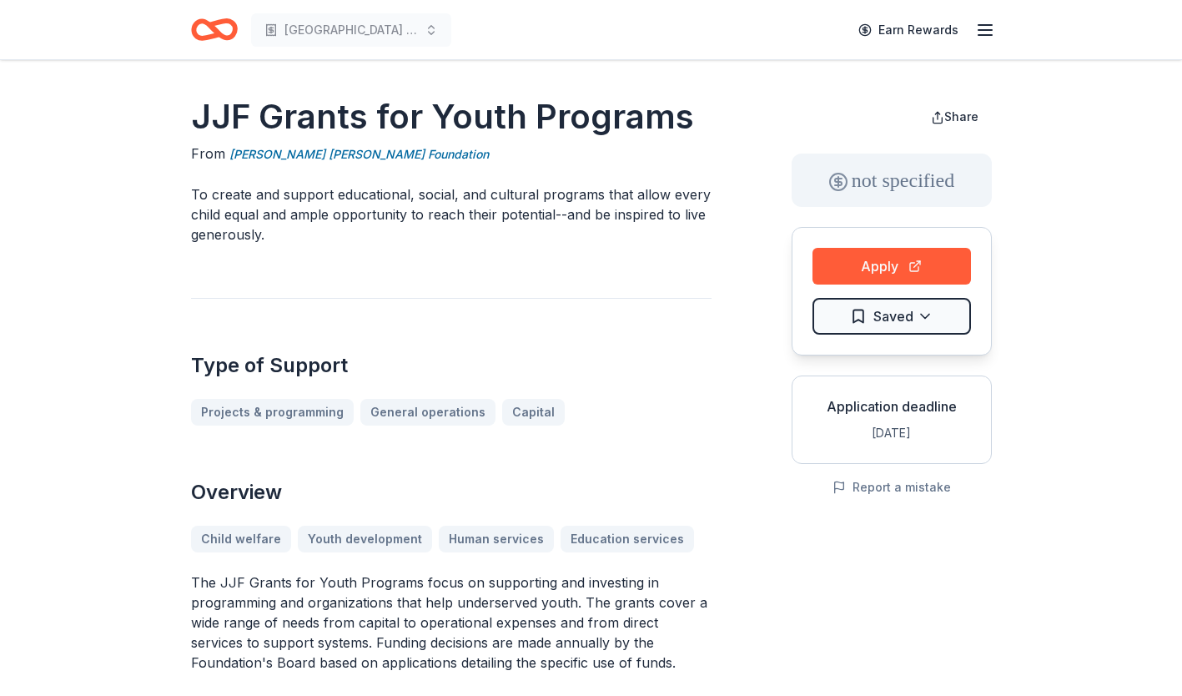
click at [896, 265] on button "Apply" at bounding box center [891, 266] width 158 height 37
click at [658, 372] on h2 "Type of Support" at bounding box center [451, 365] width 520 height 27
click at [610, 245] on div "JJF Grants for Youth Programs From James Joseph Ford Foundation To create and s…" at bounding box center [451, 553] width 520 height 920
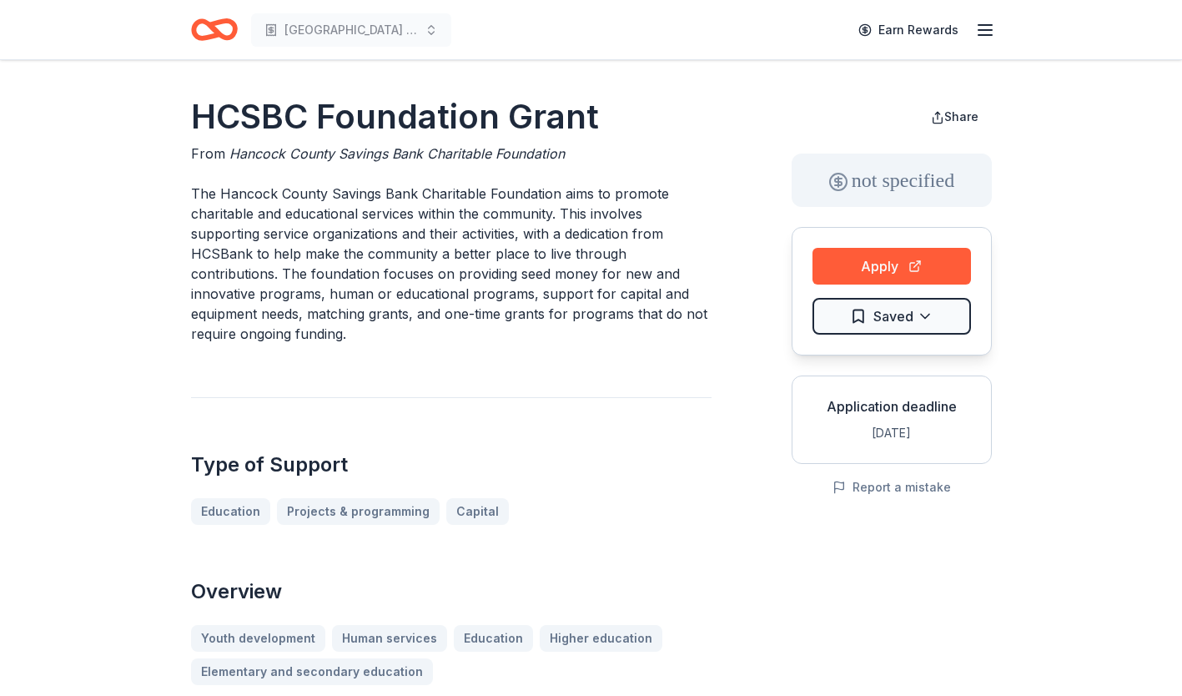
click at [489, 234] on p "The Hancock County Savings Bank Charitable Foundation aims to promote charitabl…" at bounding box center [451, 263] width 520 height 160
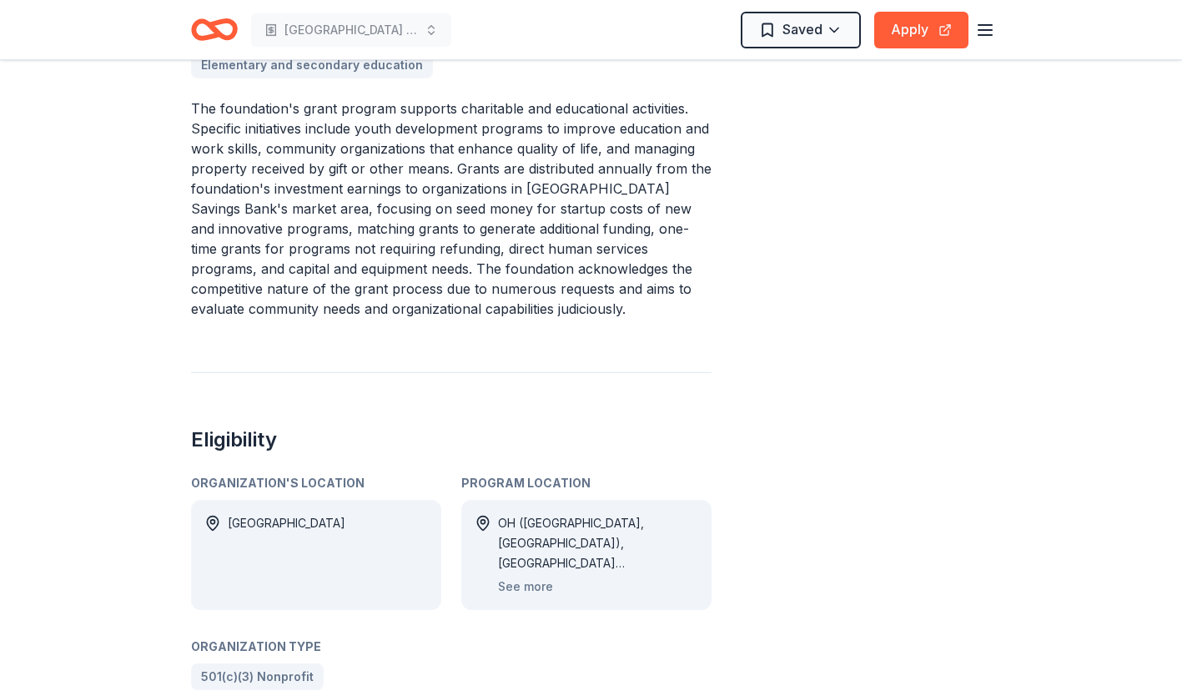
scroll to position [767, 0]
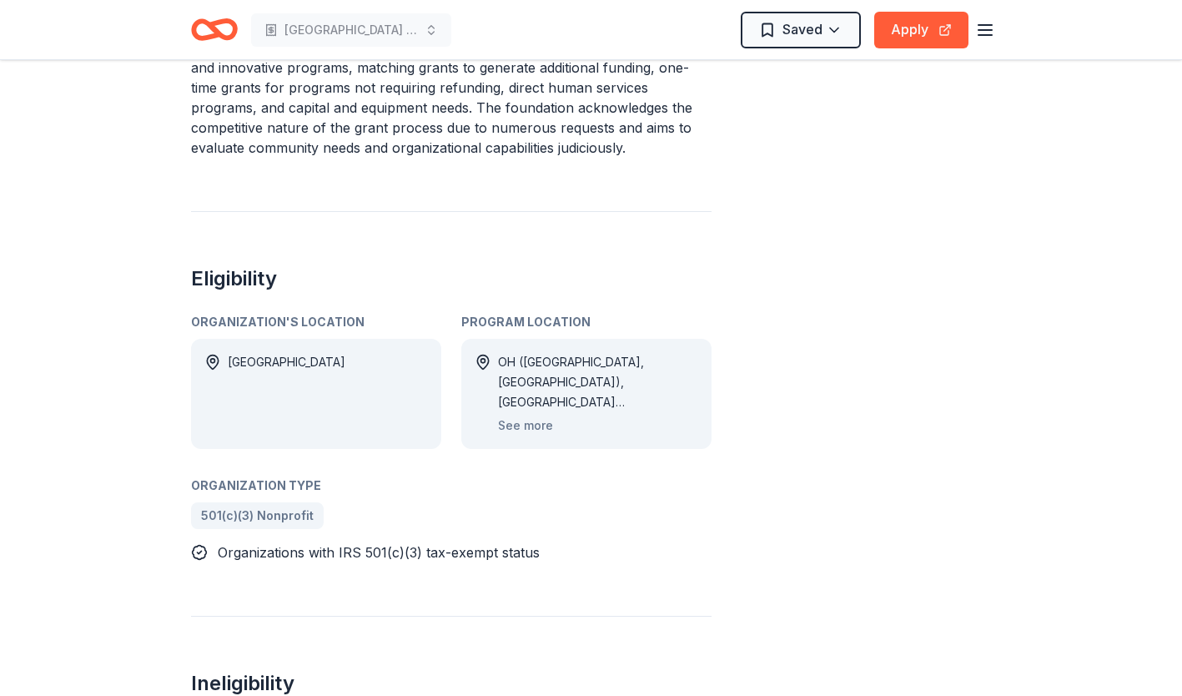
click at [505, 425] on button "See more" at bounding box center [525, 425] width 55 height 20
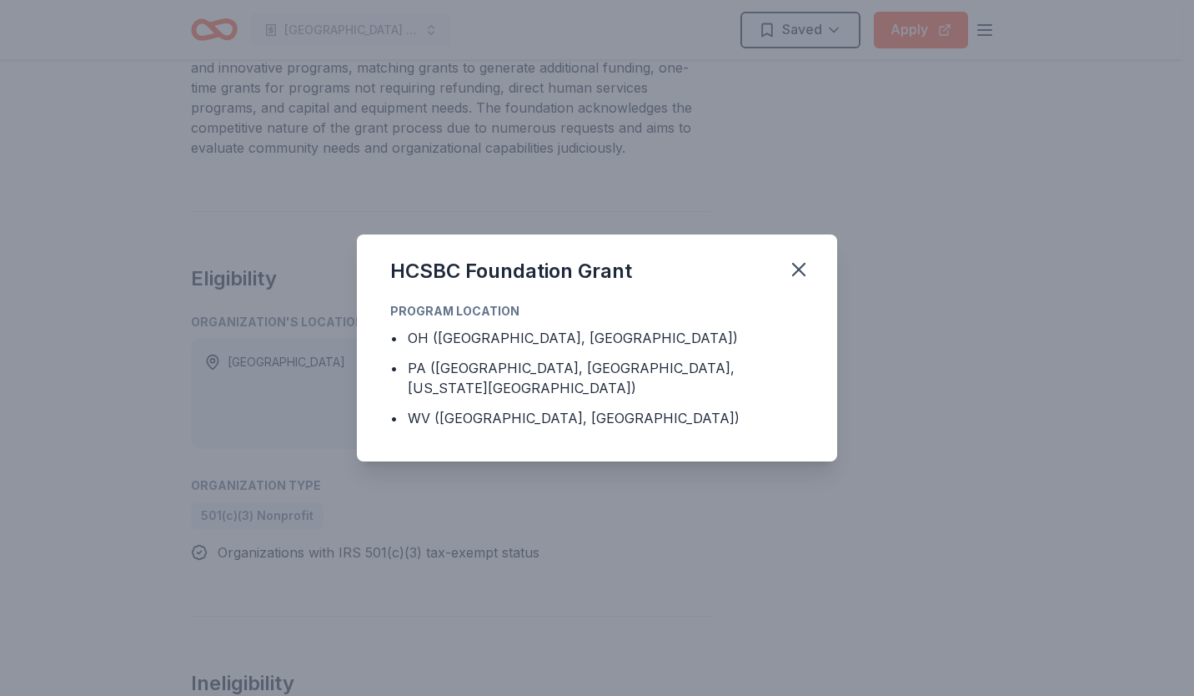
click at [801, 274] on icon "button" at bounding box center [798, 269] width 23 height 23
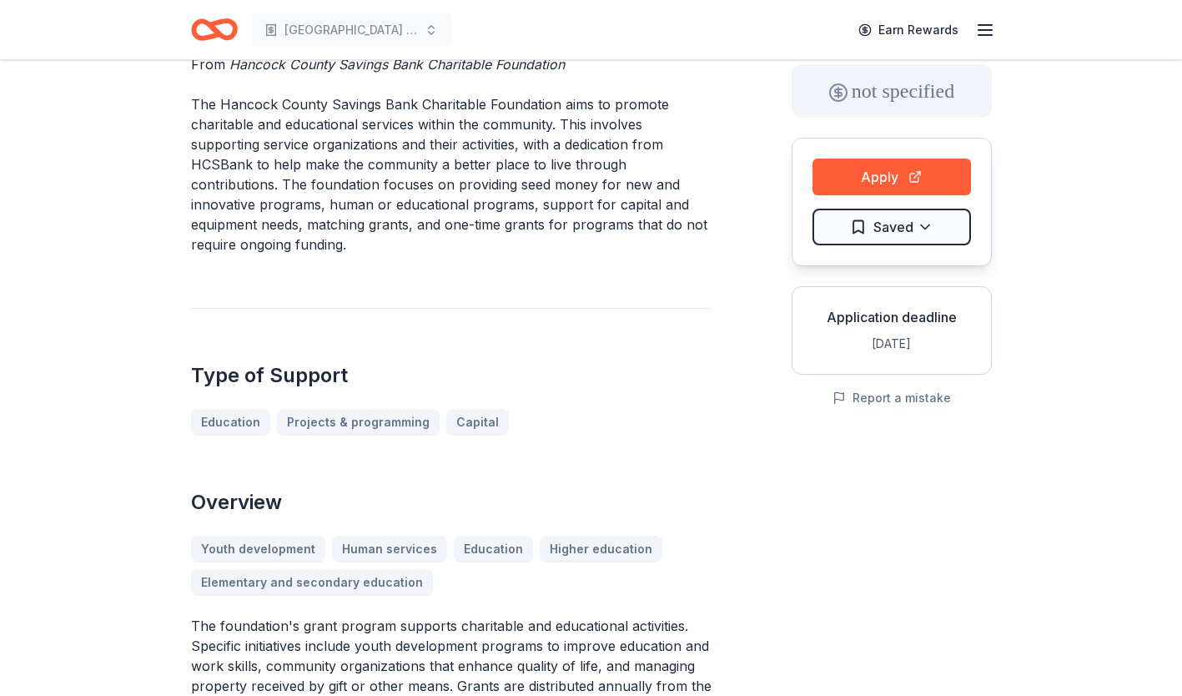
scroll to position [33, 0]
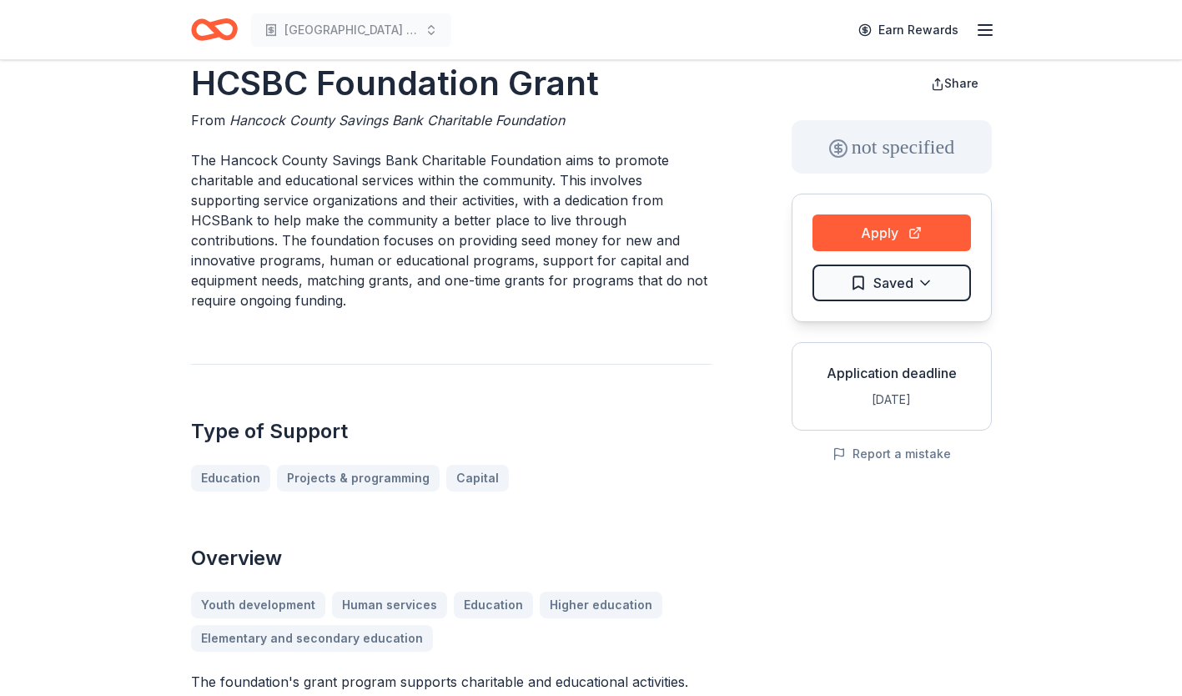
drag, startPoint x: 197, startPoint y: 157, endPoint x: 212, endPoint y: 224, distance: 69.2
click at [212, 224] on p "The Hancock County Savings Bank Charitable Foundation aims to promote charitabl…" at bounding box center [451, 230] width 520 height 160
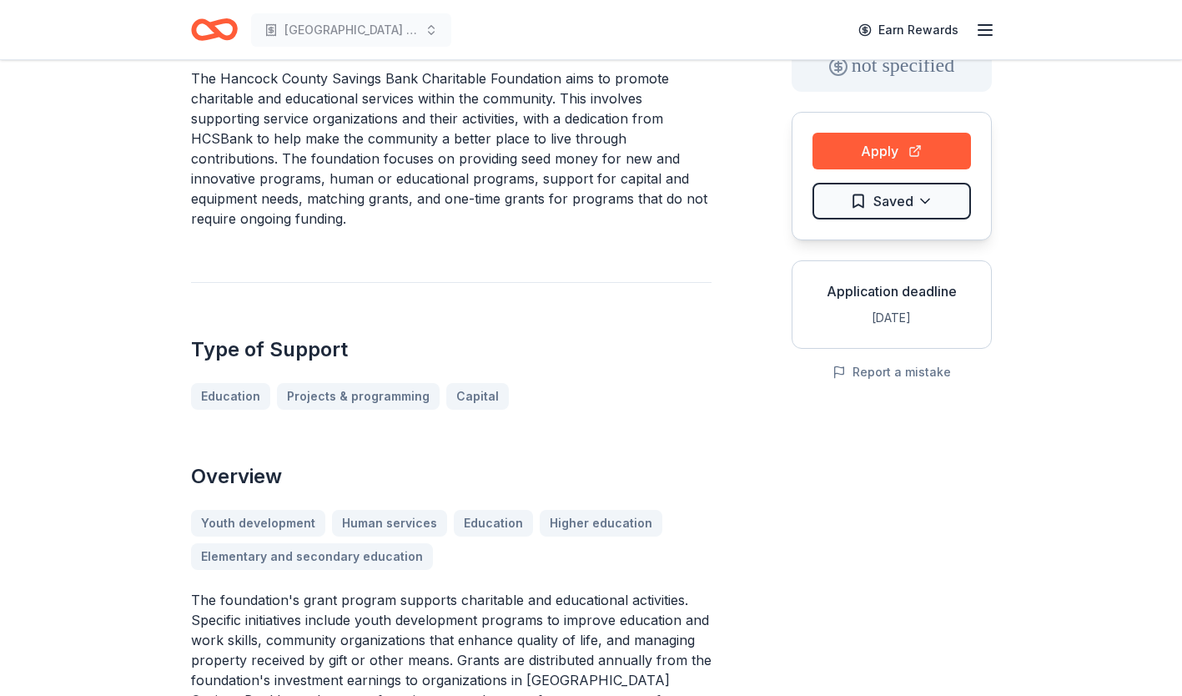
click at [918, 147] on button "Apply" at bounding box center [891, 151] width 158 height 37
drag, startPoint x: 219, startPoint y: 78, endPoint x: 303, endPoint y: 83, distance: 83.6
click at [303, 83] on p "The Hancock County Savings Bank Charitable Foundation aims to promote charitabl…" at bounding box center [451, 148] width 520 height 160
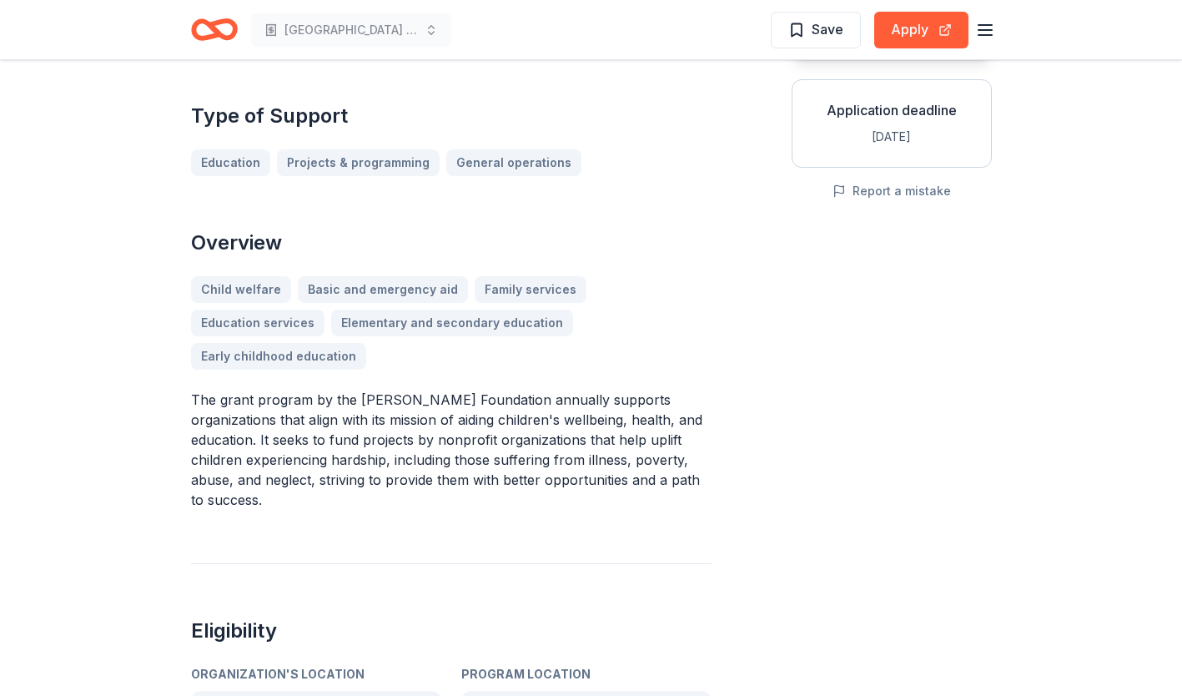
scroll to position [259, 0]
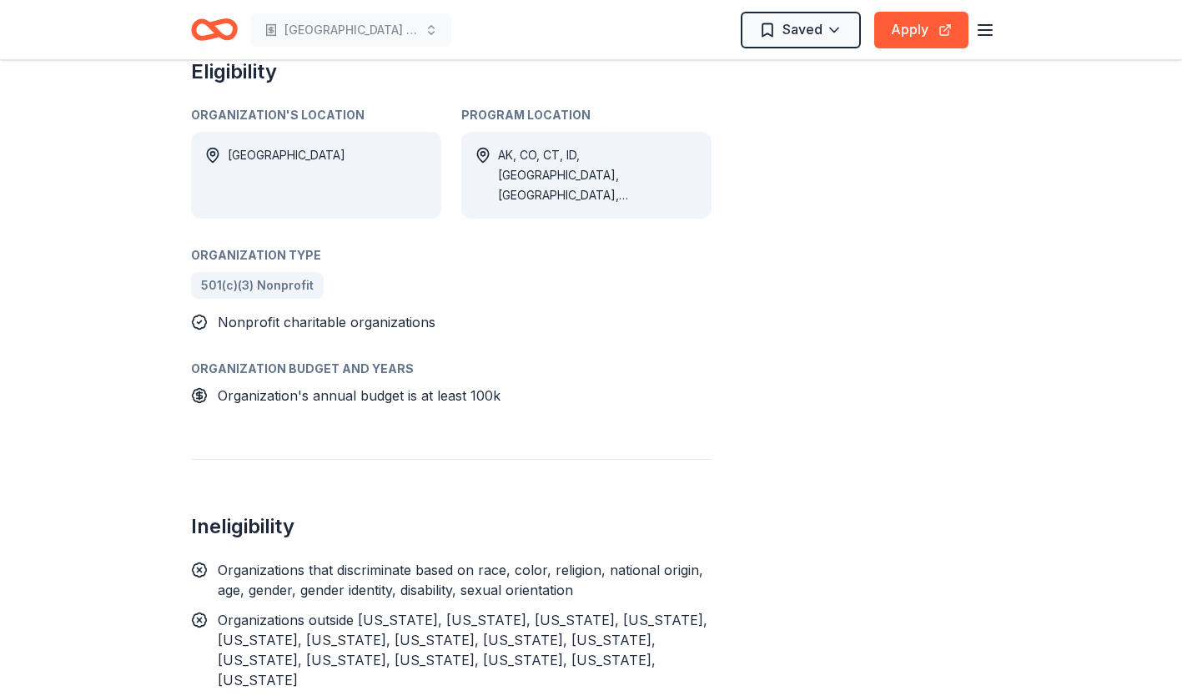
scroll to position [1039, 0]
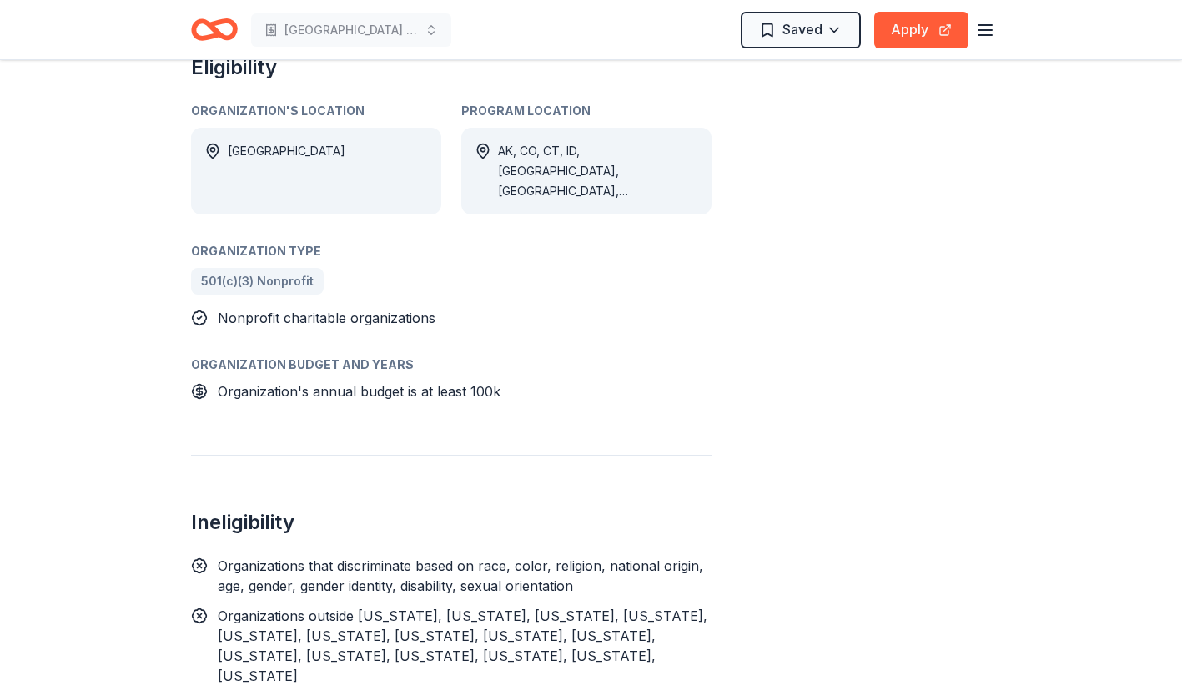
drag, startPoint x: 517, startPoint y: 373, endPoint x: 325, endPoint y: 359, distance: 192.3
click at [325, 359] on div "Organization Budget And Years Organization's annual budget is at least 100k" at bounding box center [451, 377] width 520 height 47
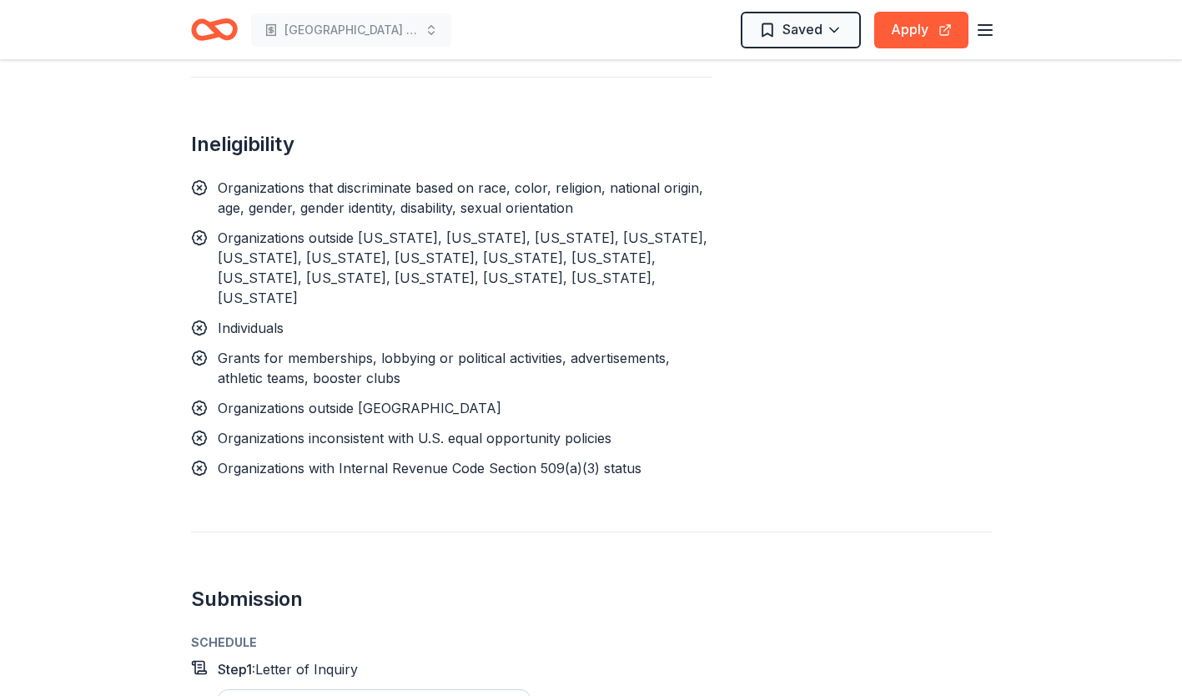
scroll to position [1409, 0]
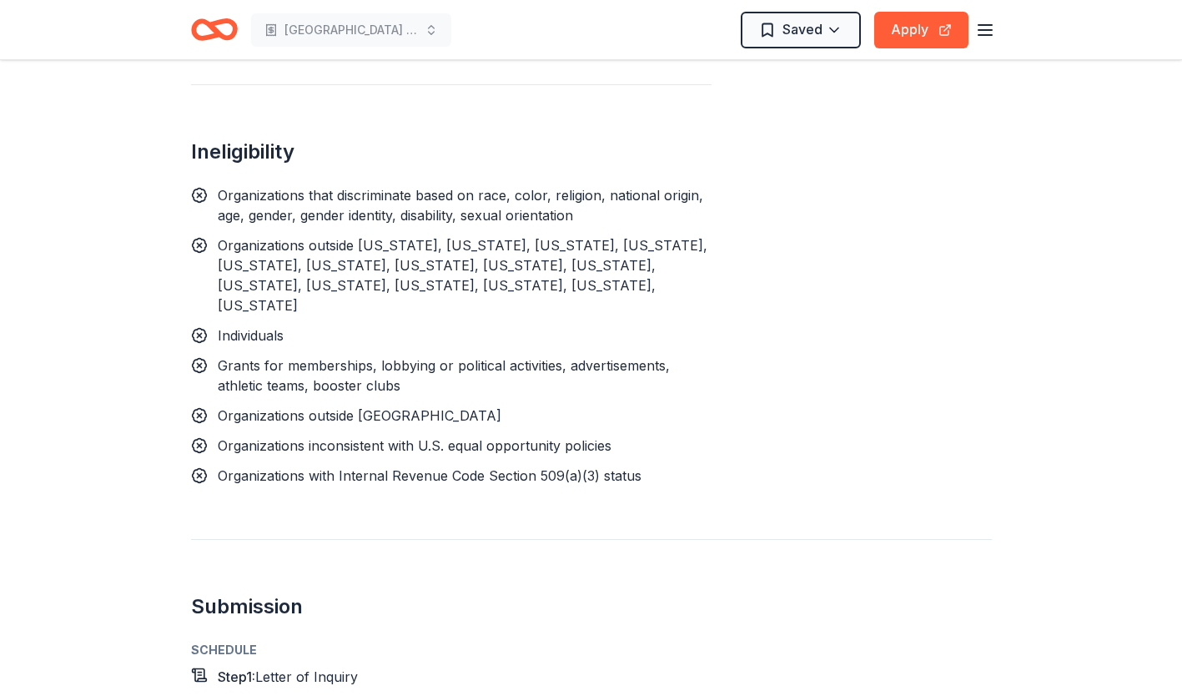
click at [901, 34] on button "Apply" at bounding box center [921, 30] width 94 height 37
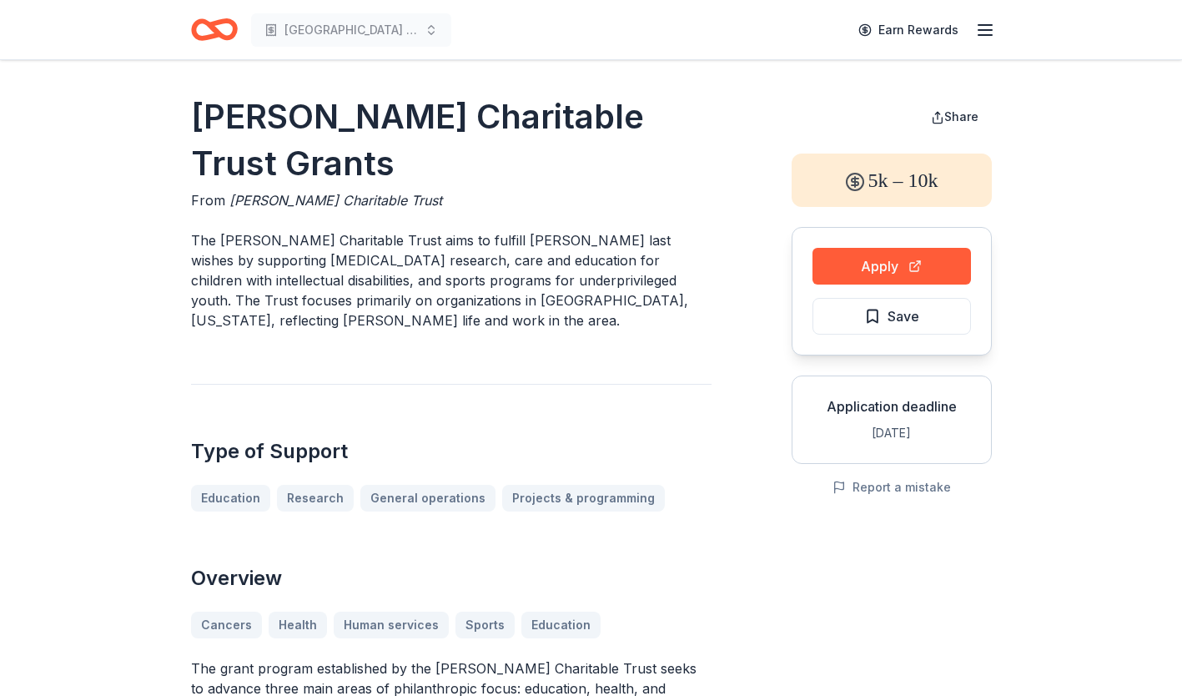
drag, startPoint x: 568, startPoint y: 281, endPoint x: 583, endPoint y: 304, distance: 27.8
click at [583, 304] on p "The [PERSON_NAME] Charitable Trust aims to fulfill [PERSON_NAME] last wishes by…" at bounding box center [451, 280] width 520 height 100
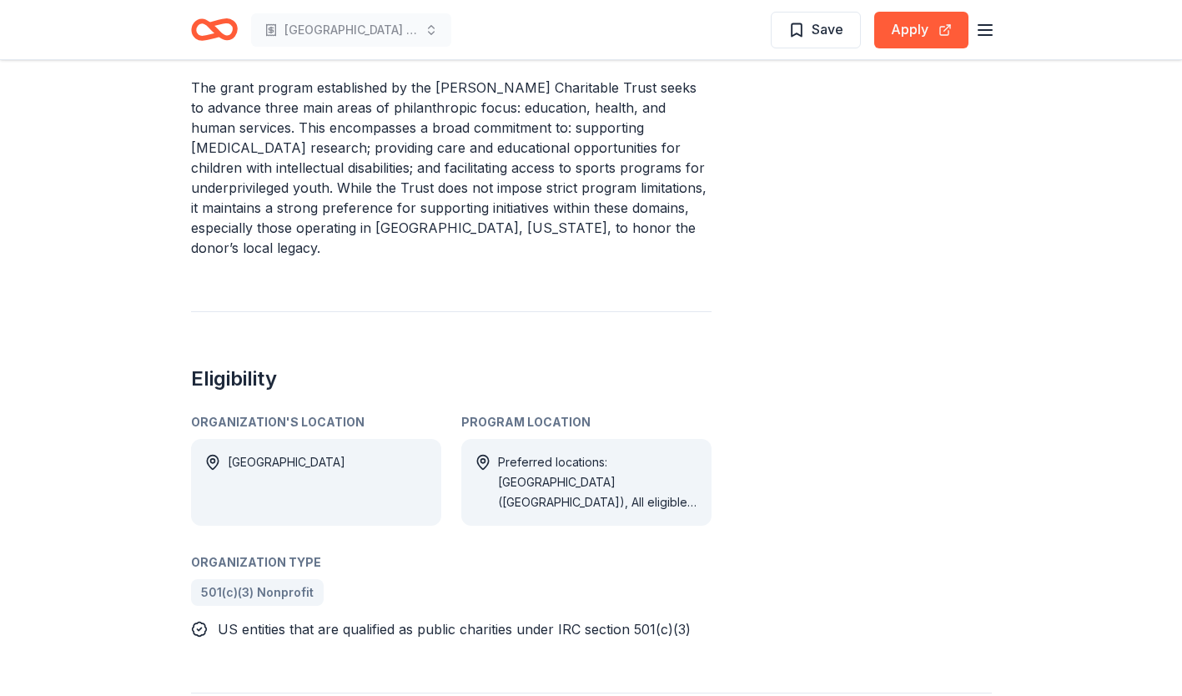
scroll to position [580, 0]
